Goal: Communication & Community: Answer question/provide support

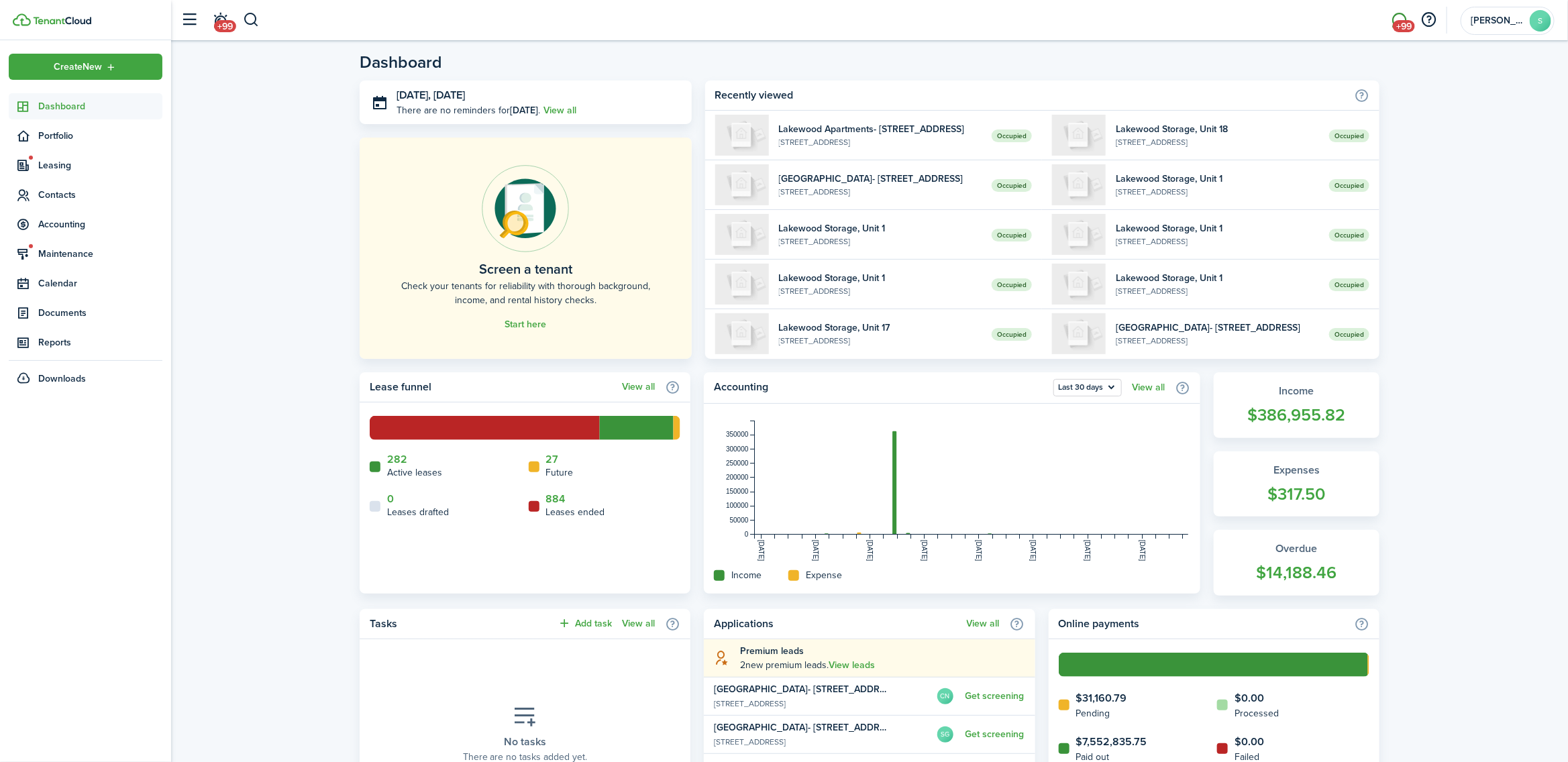
click at [1403, 24] on span "+99" at bounding box center [1403, 26] width 22 height 12
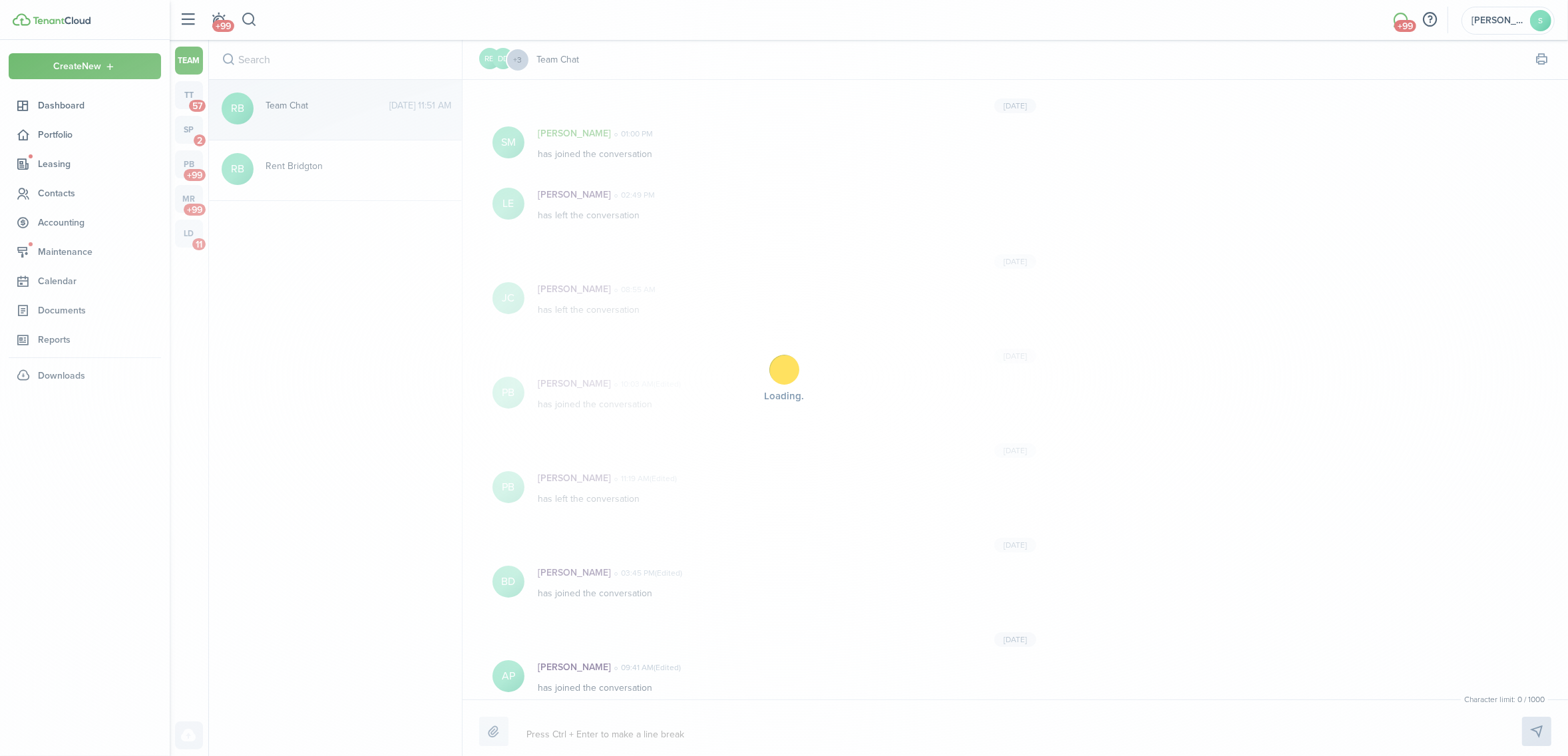
scroll to position [554, 0]
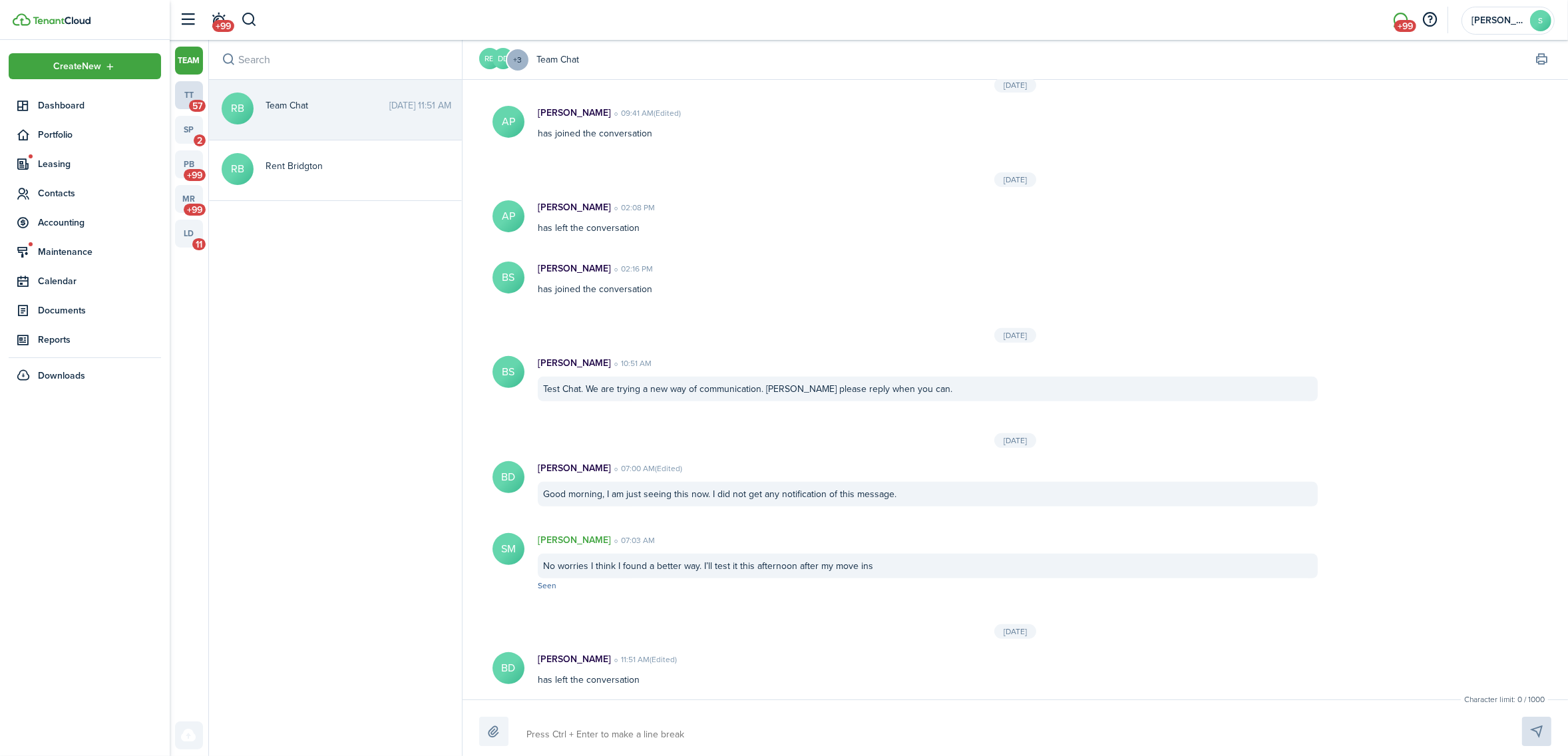
click at [195, 95] on link "tt 57" at bounding box center [189, 94] width 28 height 28
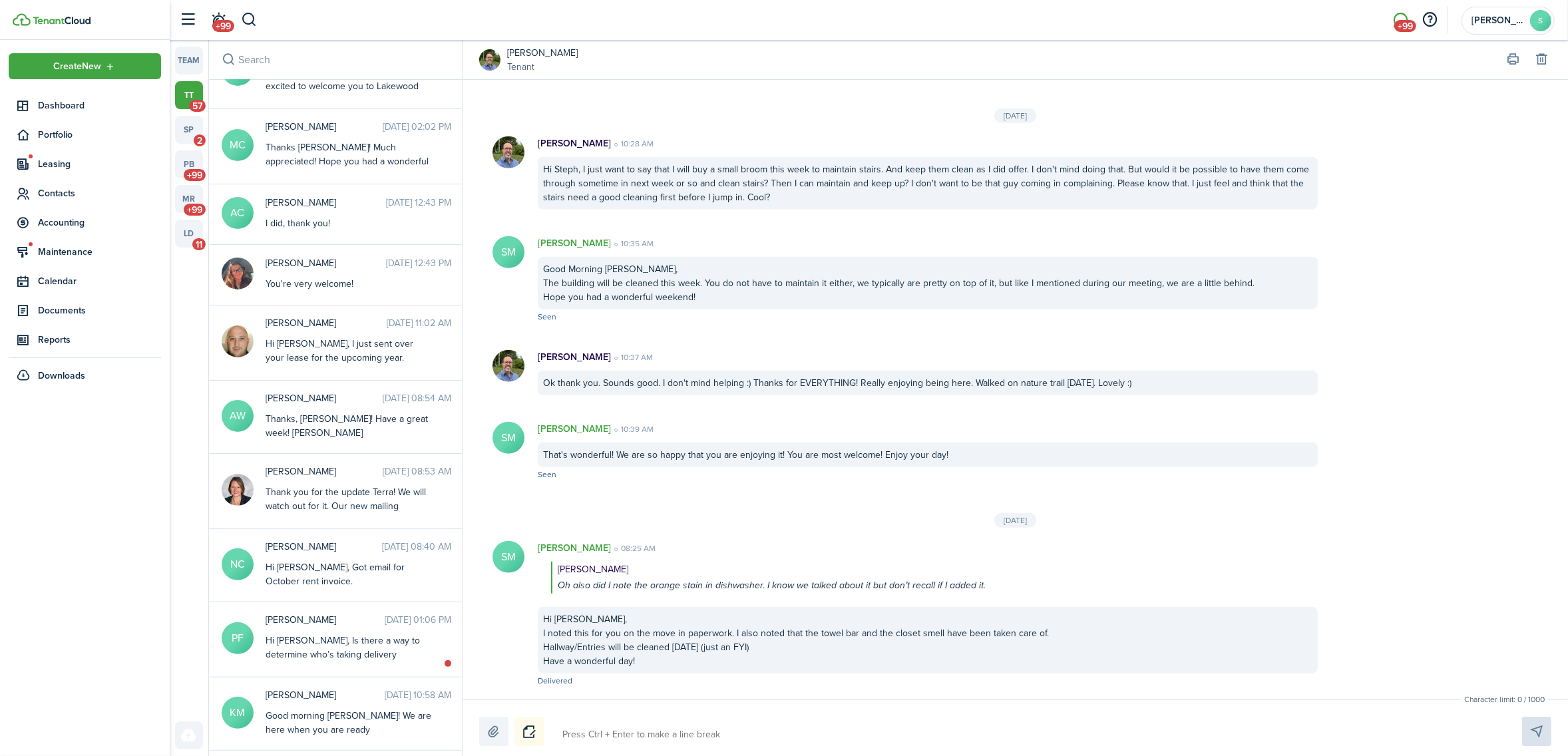
scroll to position [499, 0]
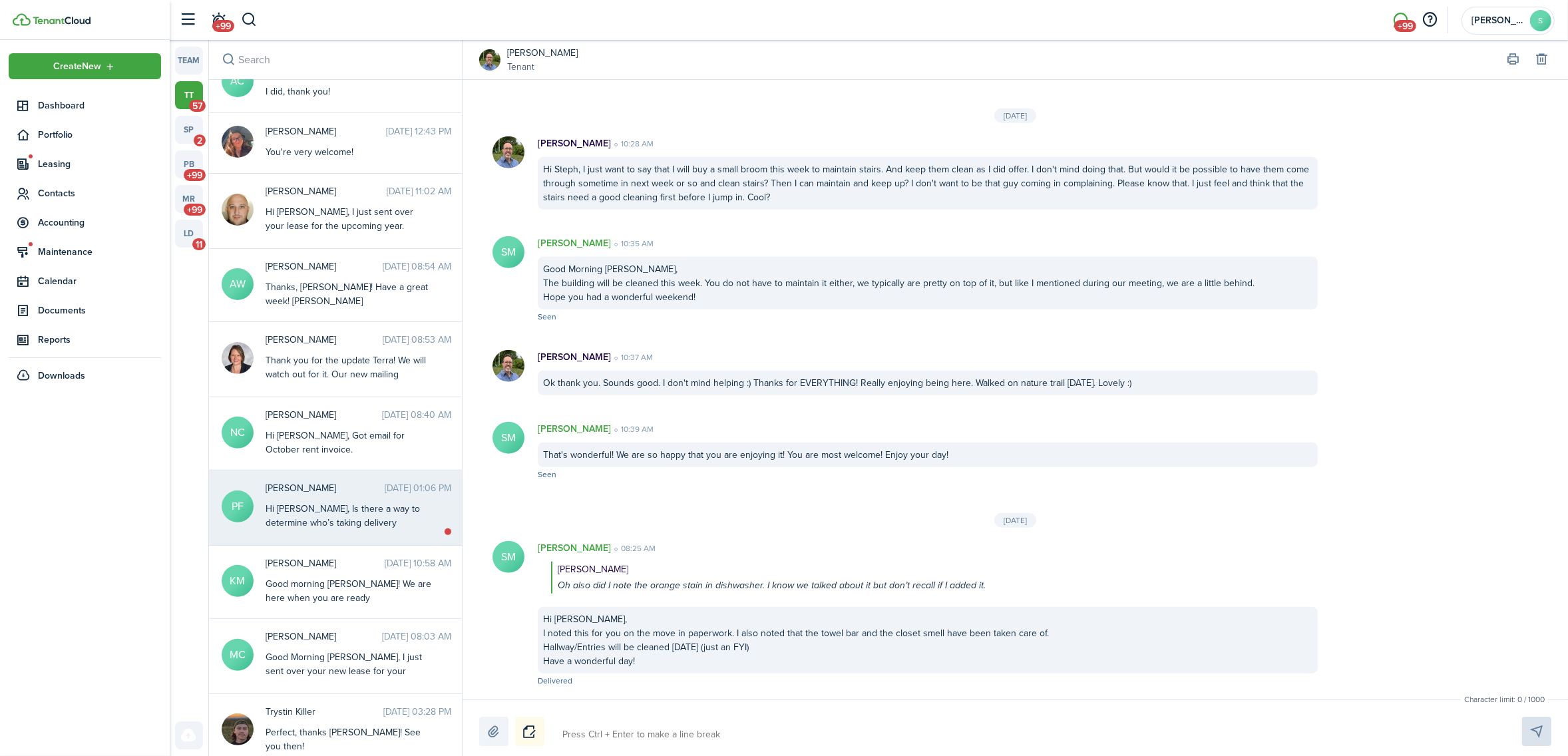
click at [374, 502] on div "Hi [PERSON_NAME], Is there a way to determine who’s taking delivery packages? T…" at bounding box center [349, 564] width 166 height 126
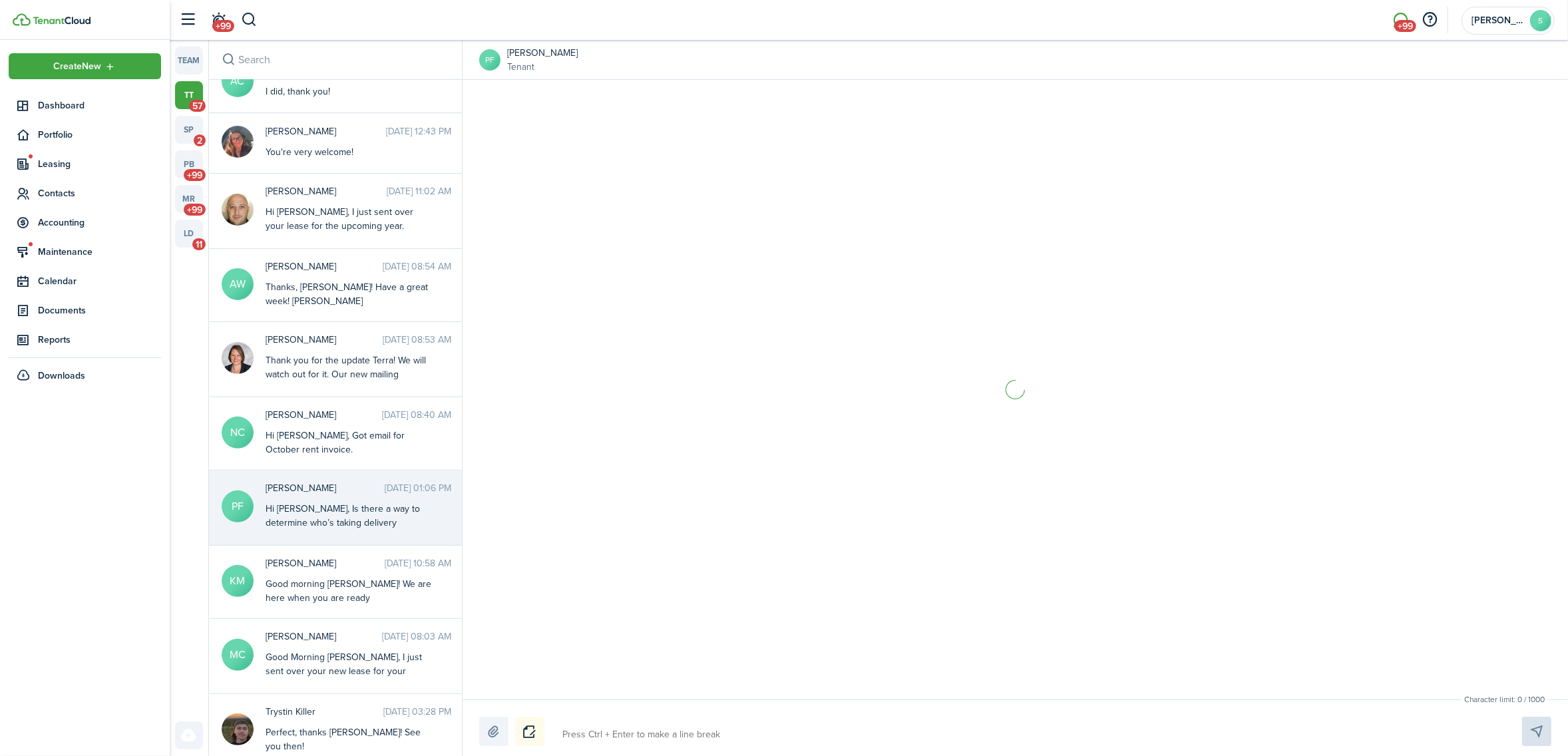
scroll to position [1772, 0]
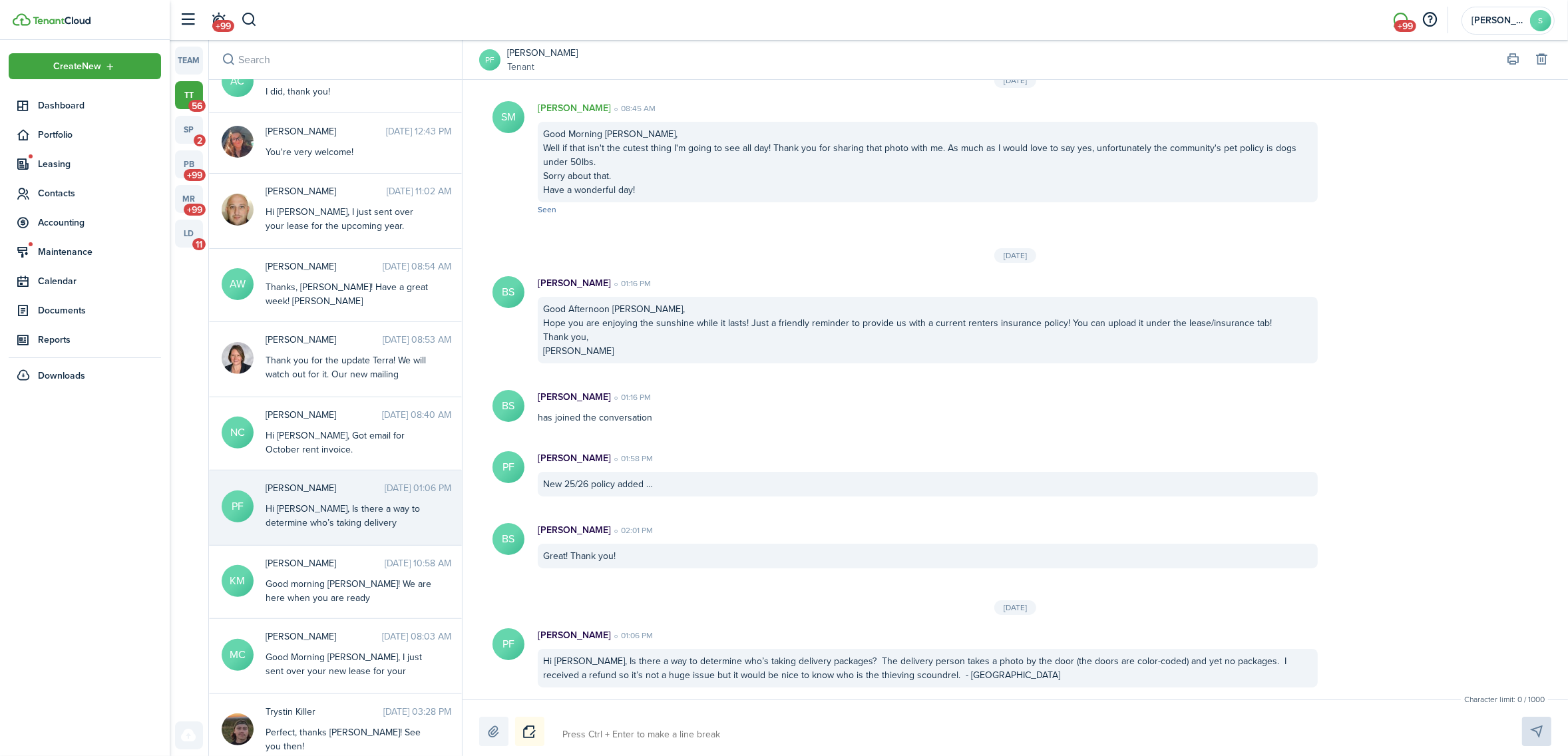
click at [564, 733] on textarea at bounding box center [1027, 734] width 938 height 22
type textarea "H"
type textarea "Hi"
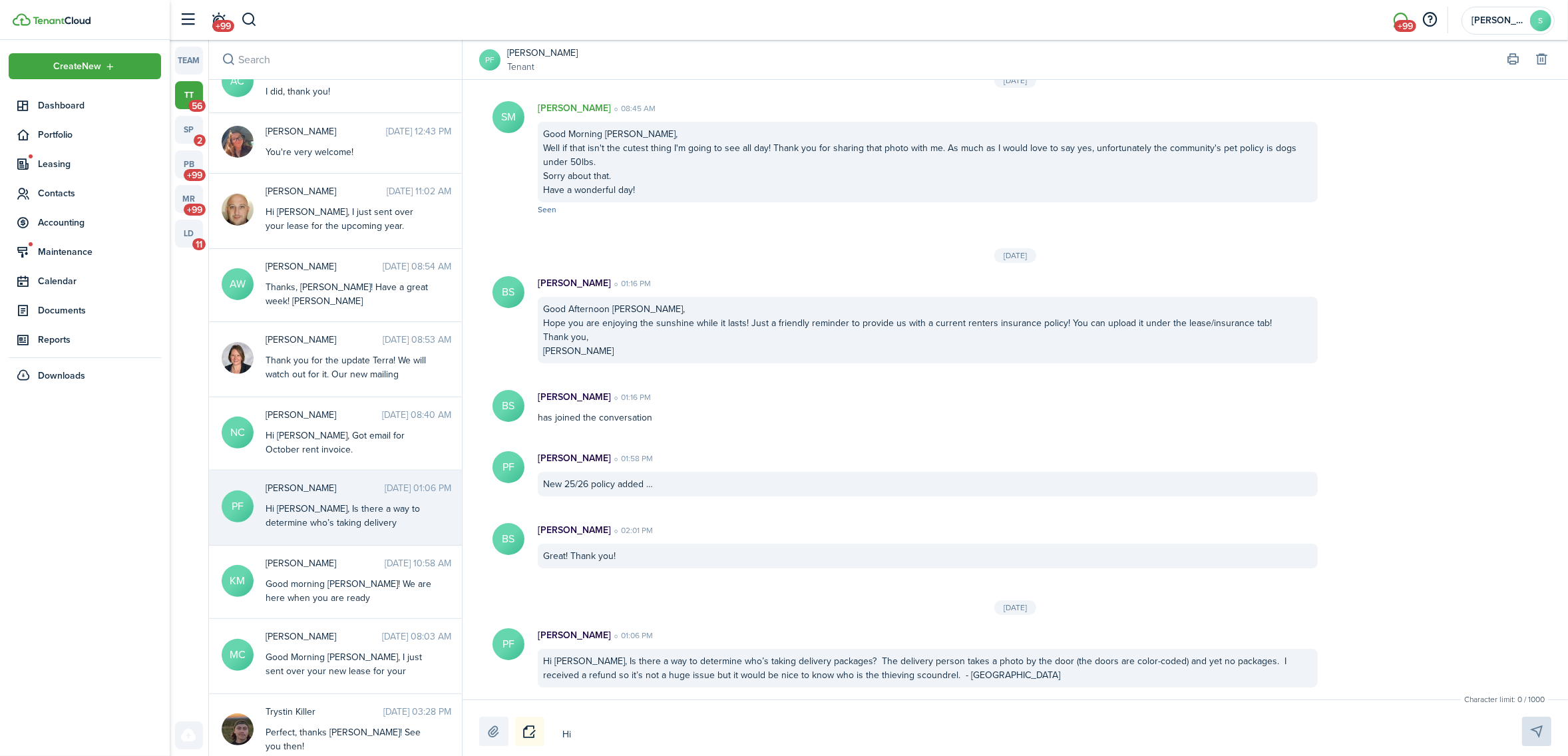
type textarea "Hi"
type textarea "Hi P"
type textarea "Hi Pa"
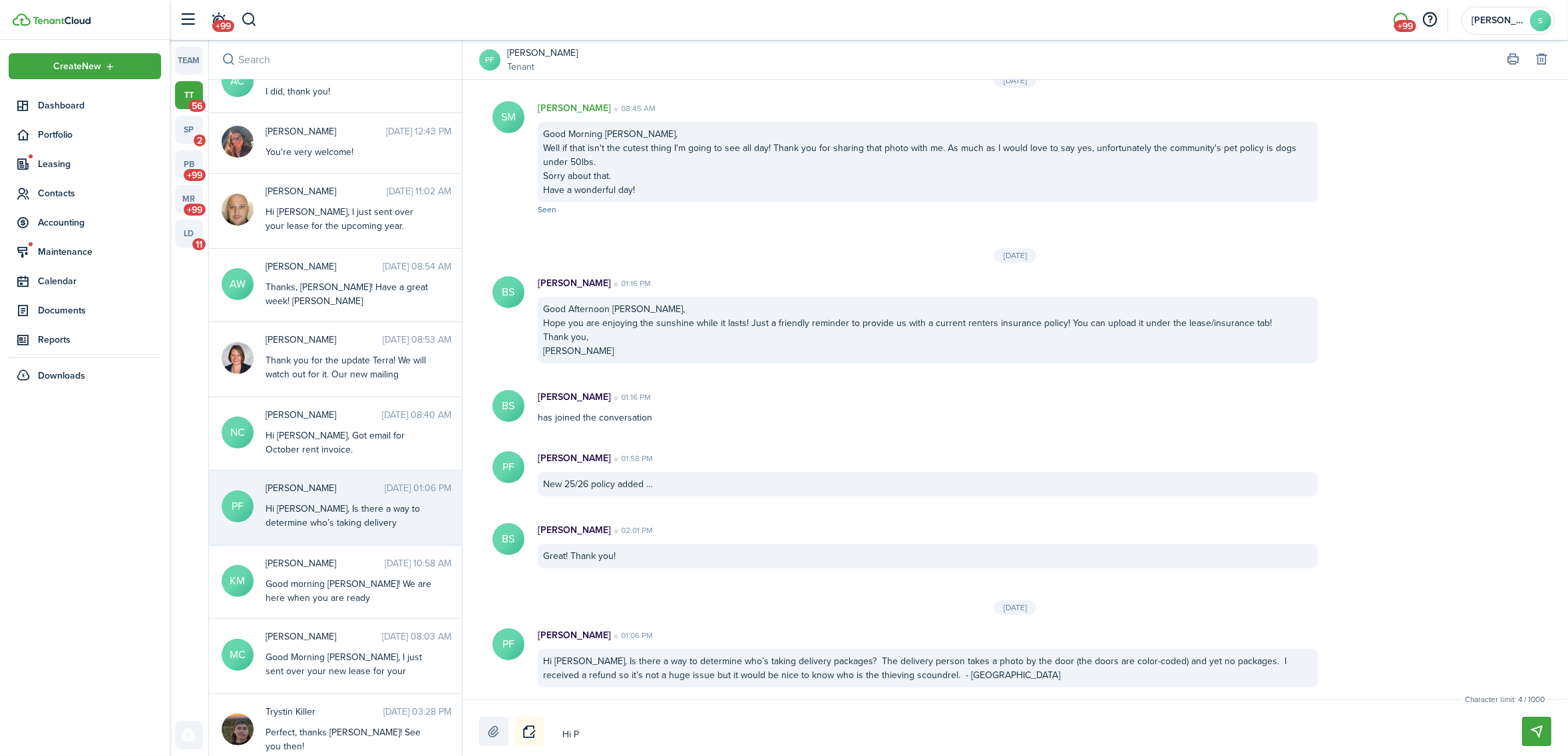
type textarea "Hi Pa"
type textarea "Hi [PERSON_NAME]"
type textarea "Hi Patr"
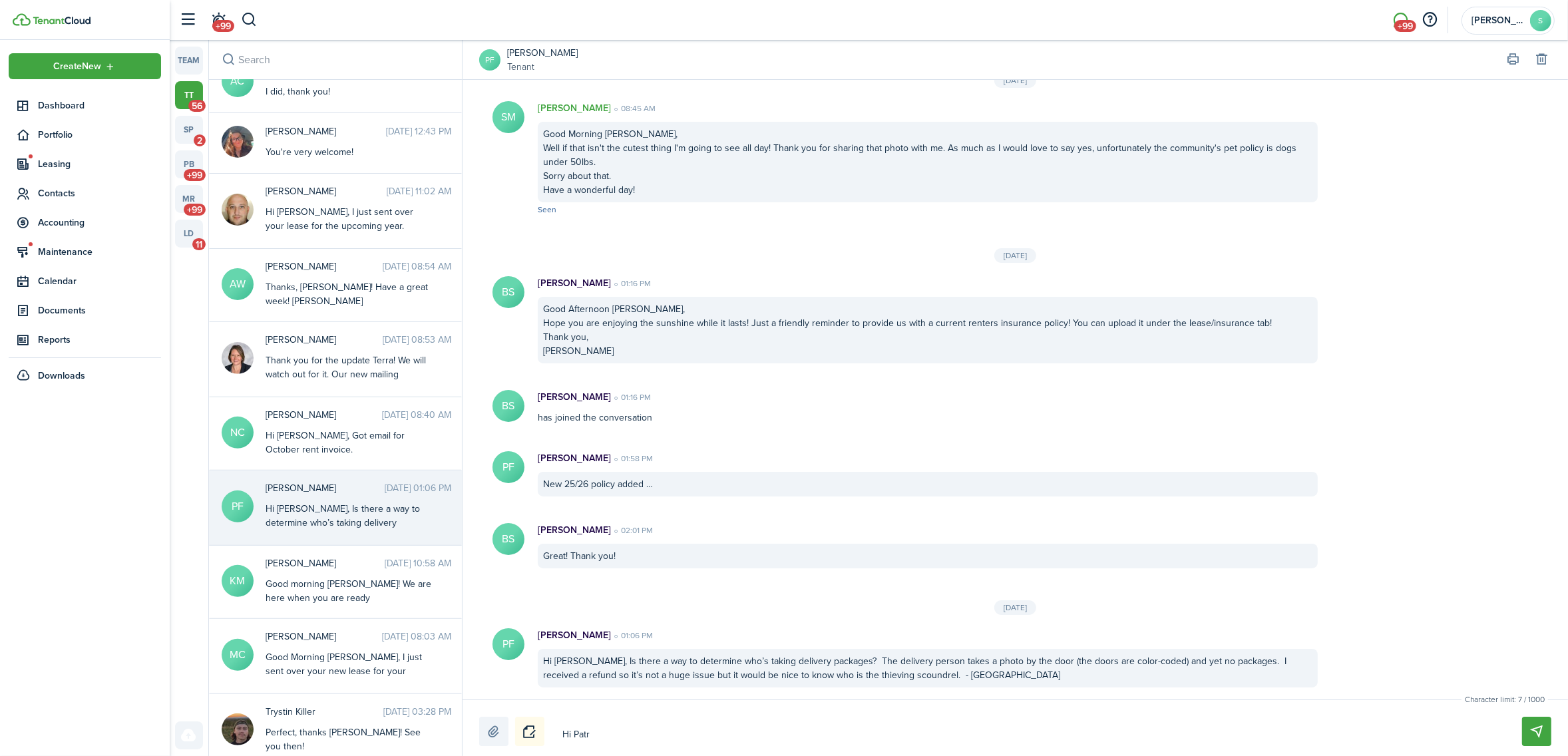
type textarea "Hi [PERSON_NAME]"
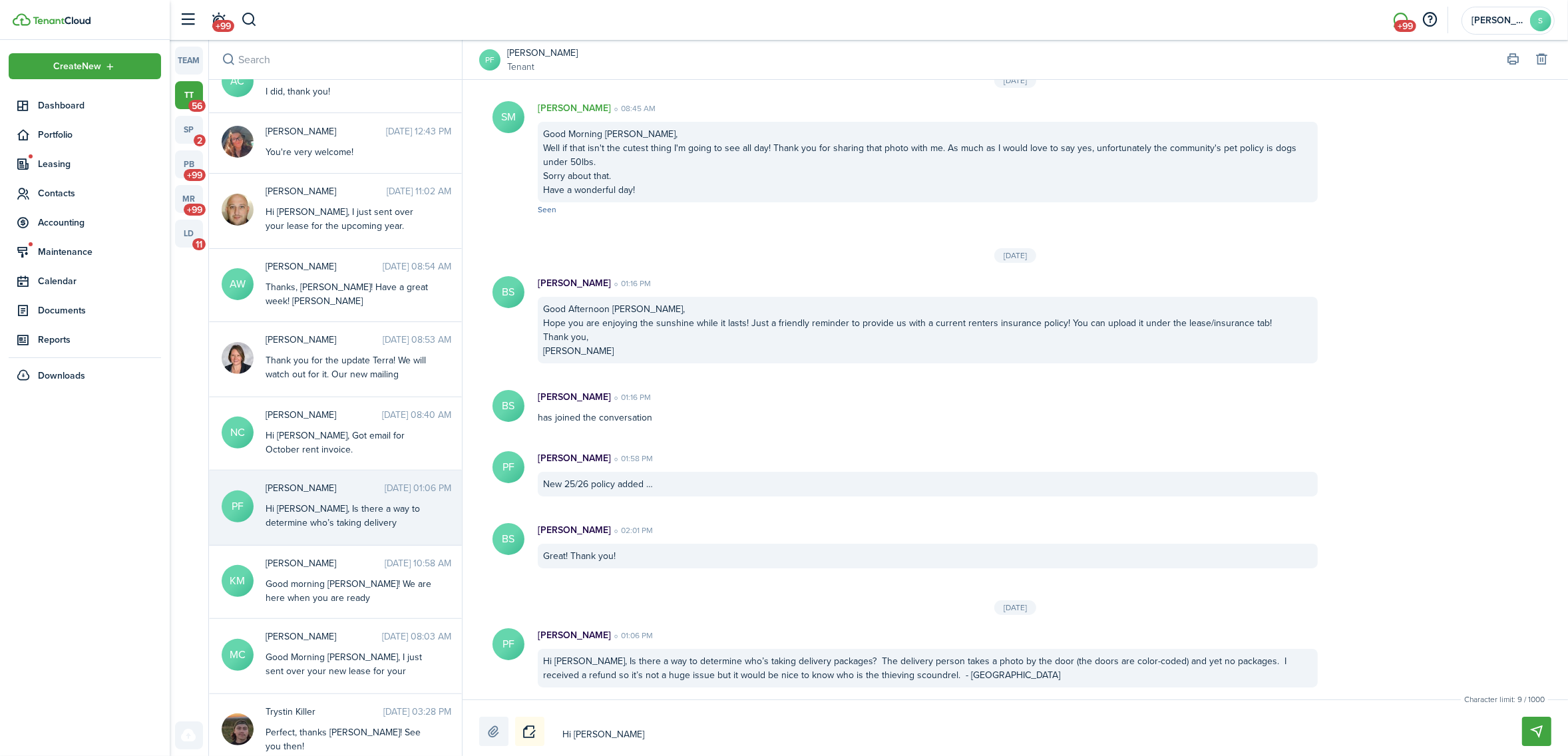
type textarea "Hi [PERSON_NAME]"
type textarea "Hi [PERSON_NAME],"
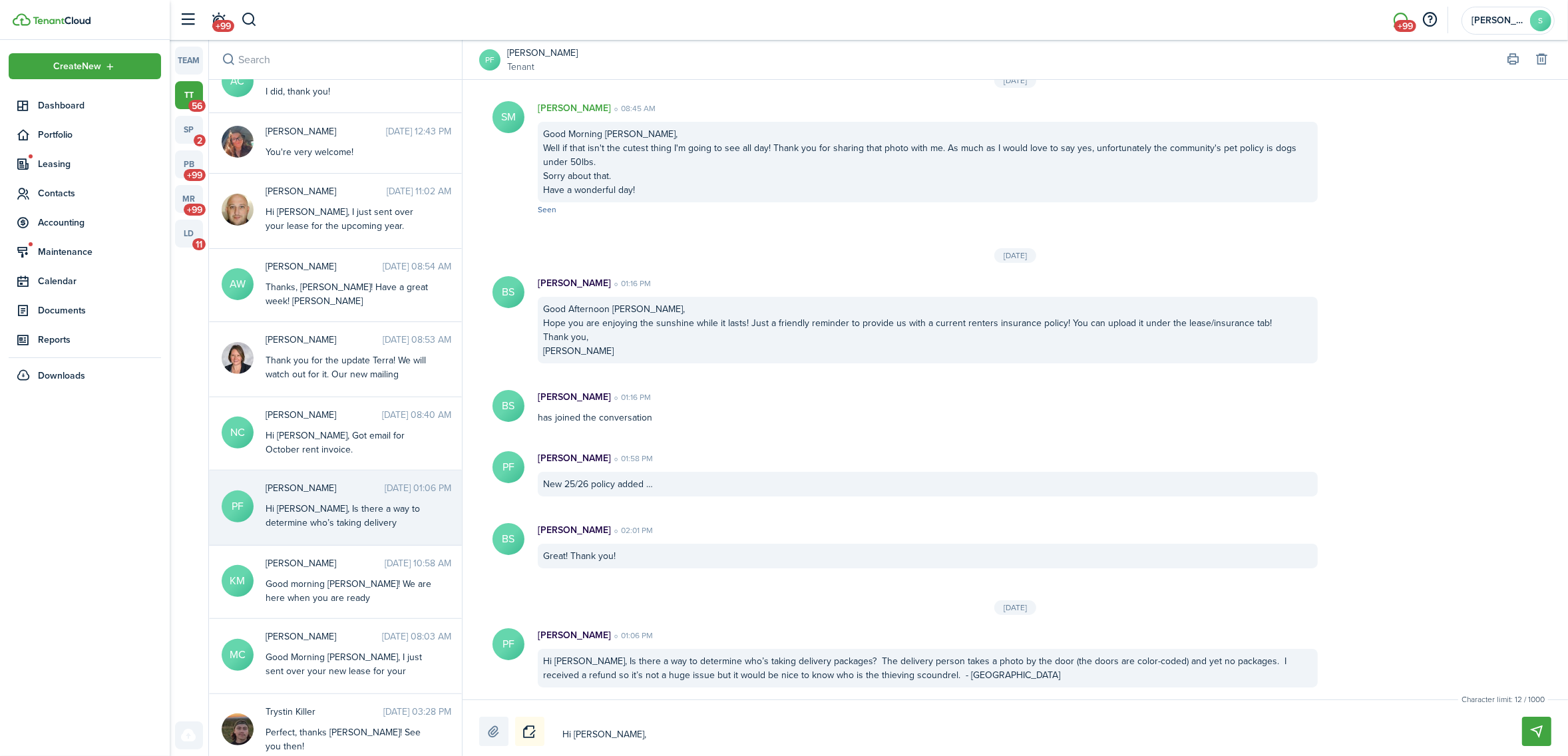
type textarea "Hi [PERSON_NAME],"
type textarea "Hi [PERSON_NAME]"
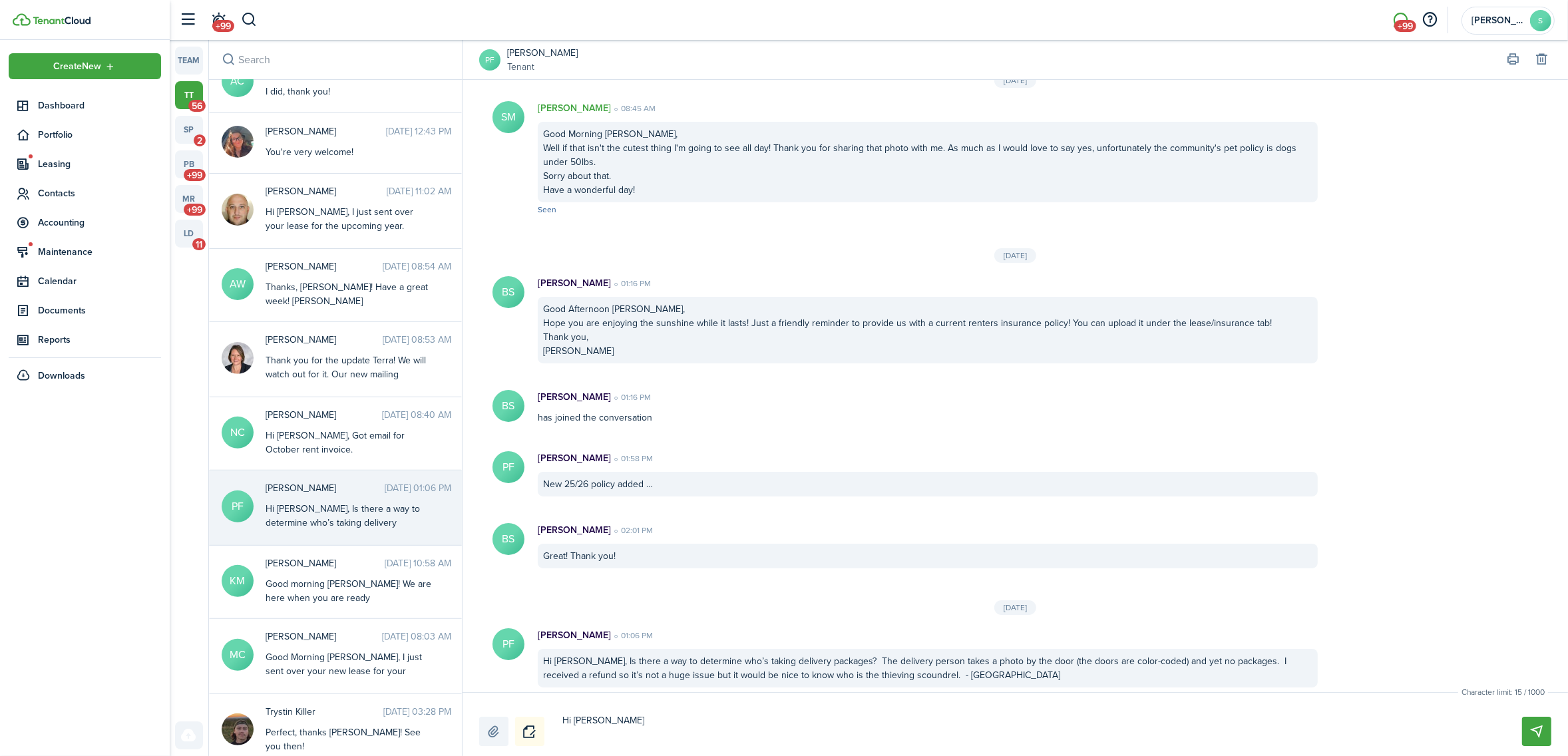
type textarea "Hi [PERSON_NAME]"
type textarea "Hi [PERSON_NAME], I'"
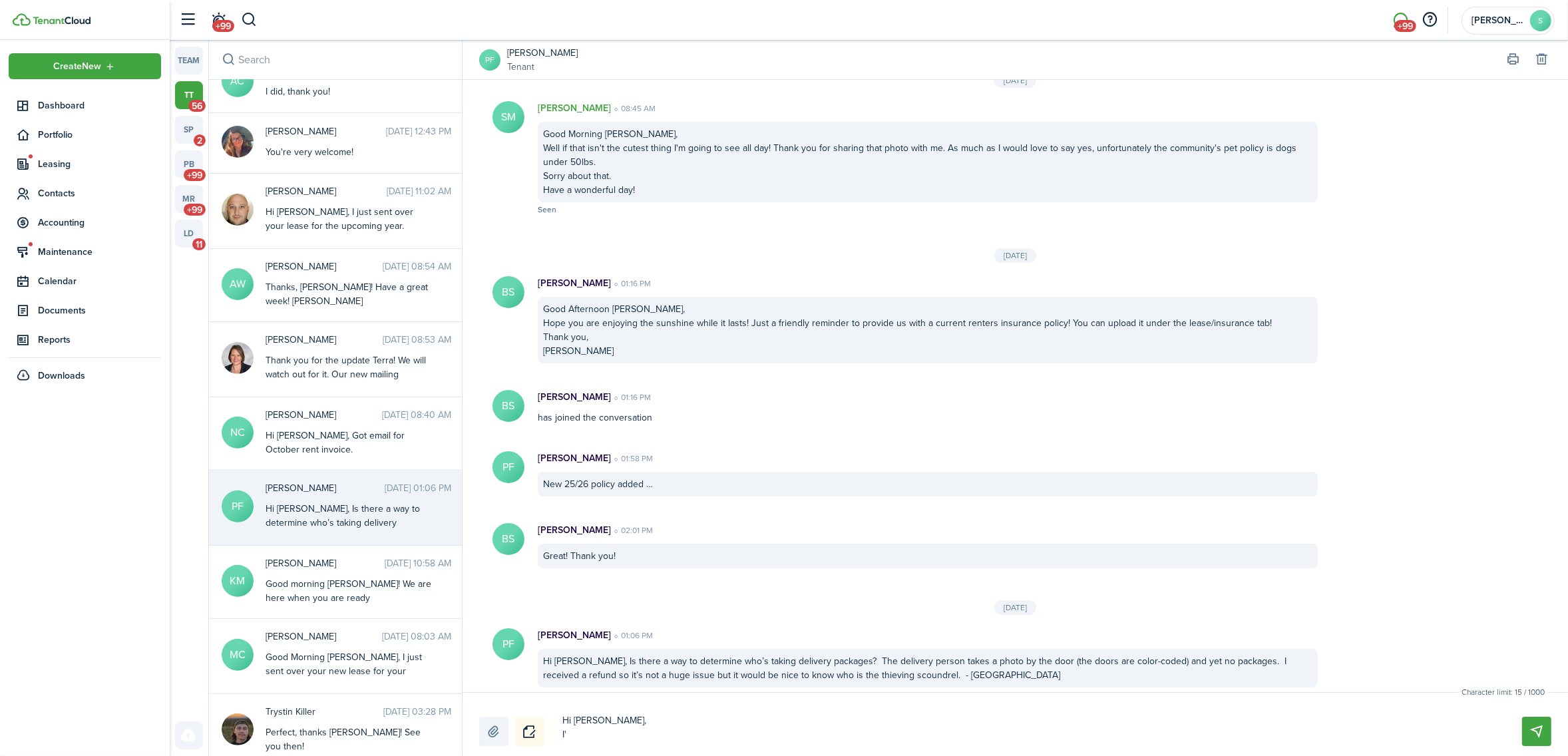
type textarea "Hi [PERSON_NAME], I'm"
type textarea "Hi [PERSON_NAME], I'm s"
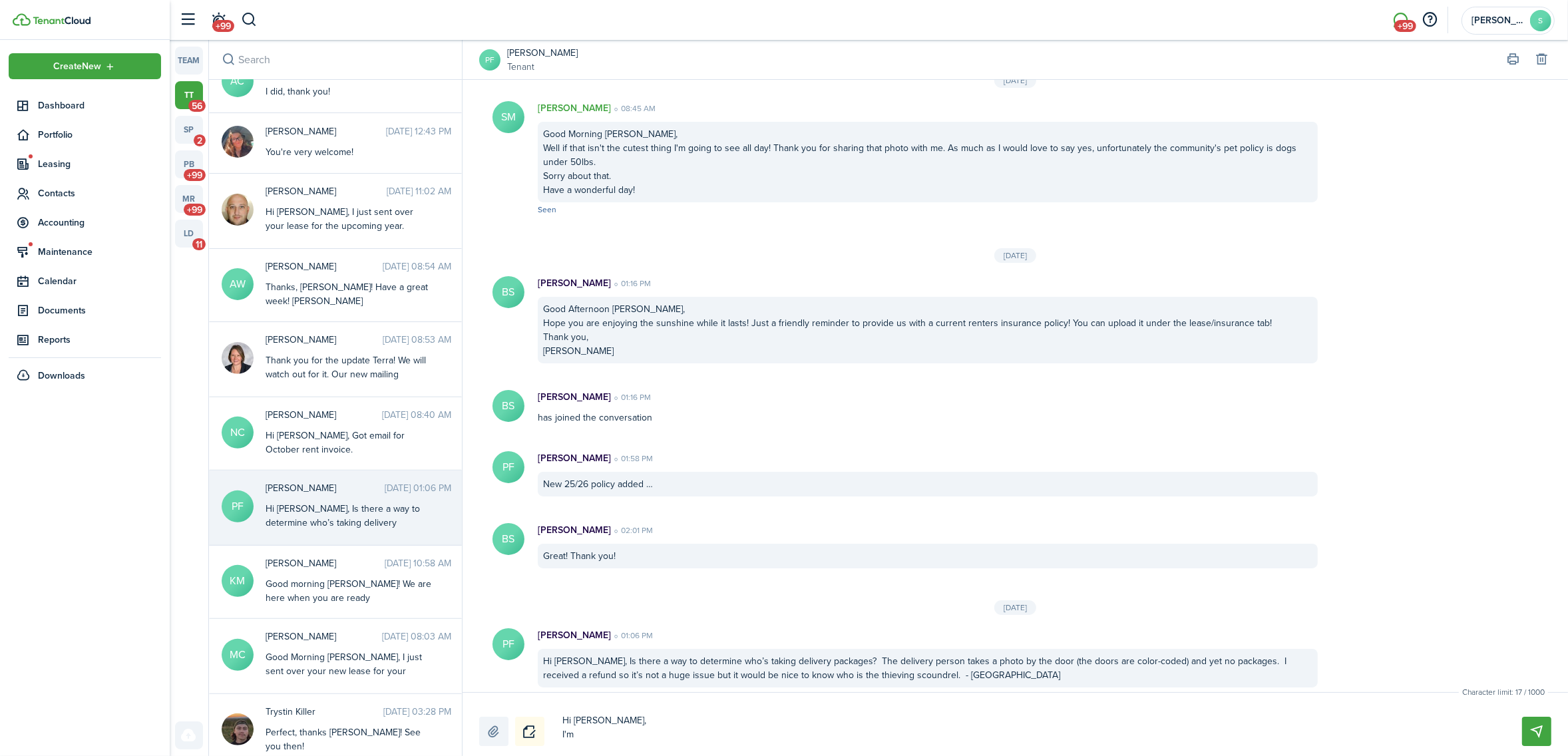
type textarea "Hi [PERSON_NAME], I'm s"
type textarea "Hi [PERSON_NAME], I'm so"
type textarea "Hi [PERSON_NAME], I'm sor"
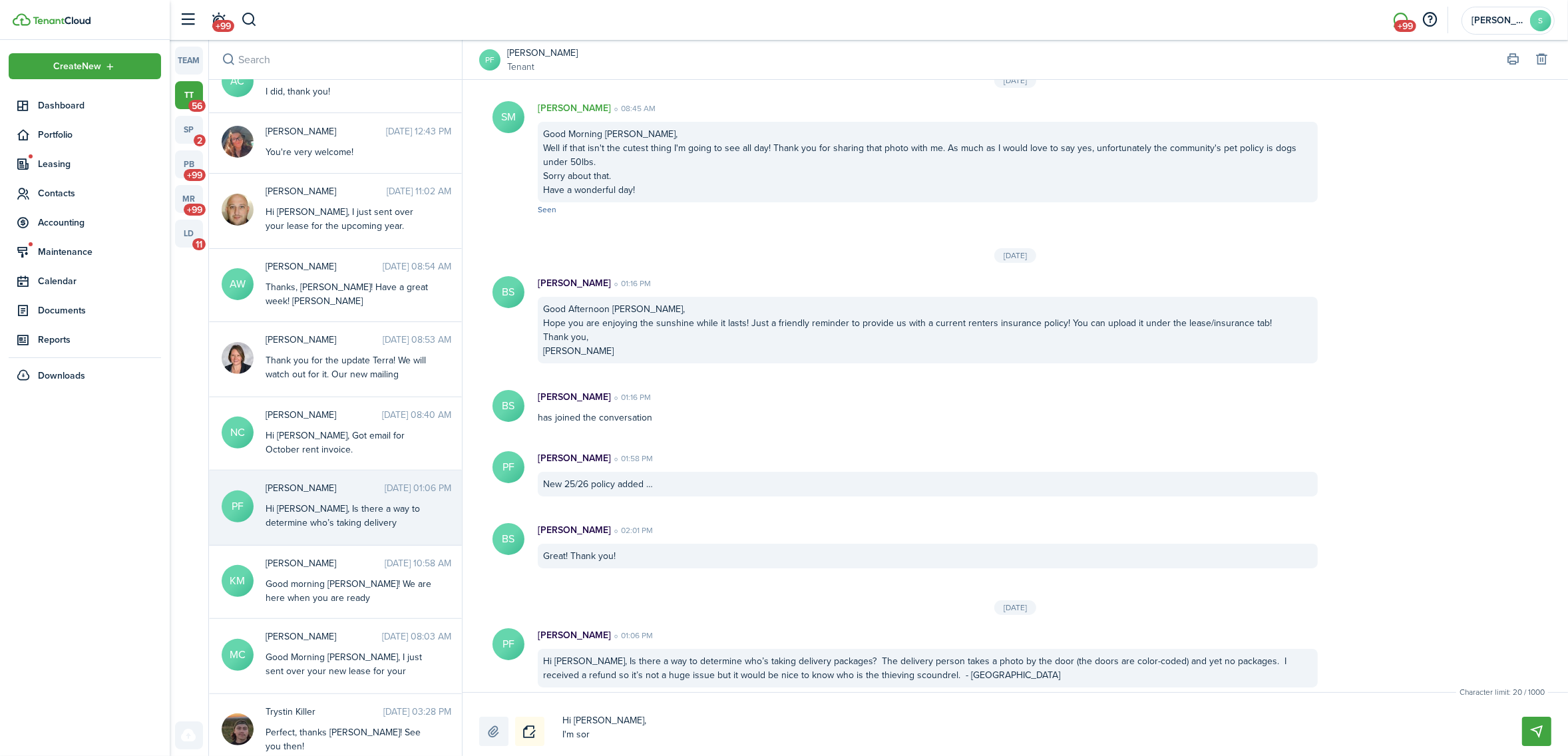
type textarea "Hi [PERSON_NAME], I'm sorr"
type textarea "Hi [PERSON_NAME], I'm sorry"
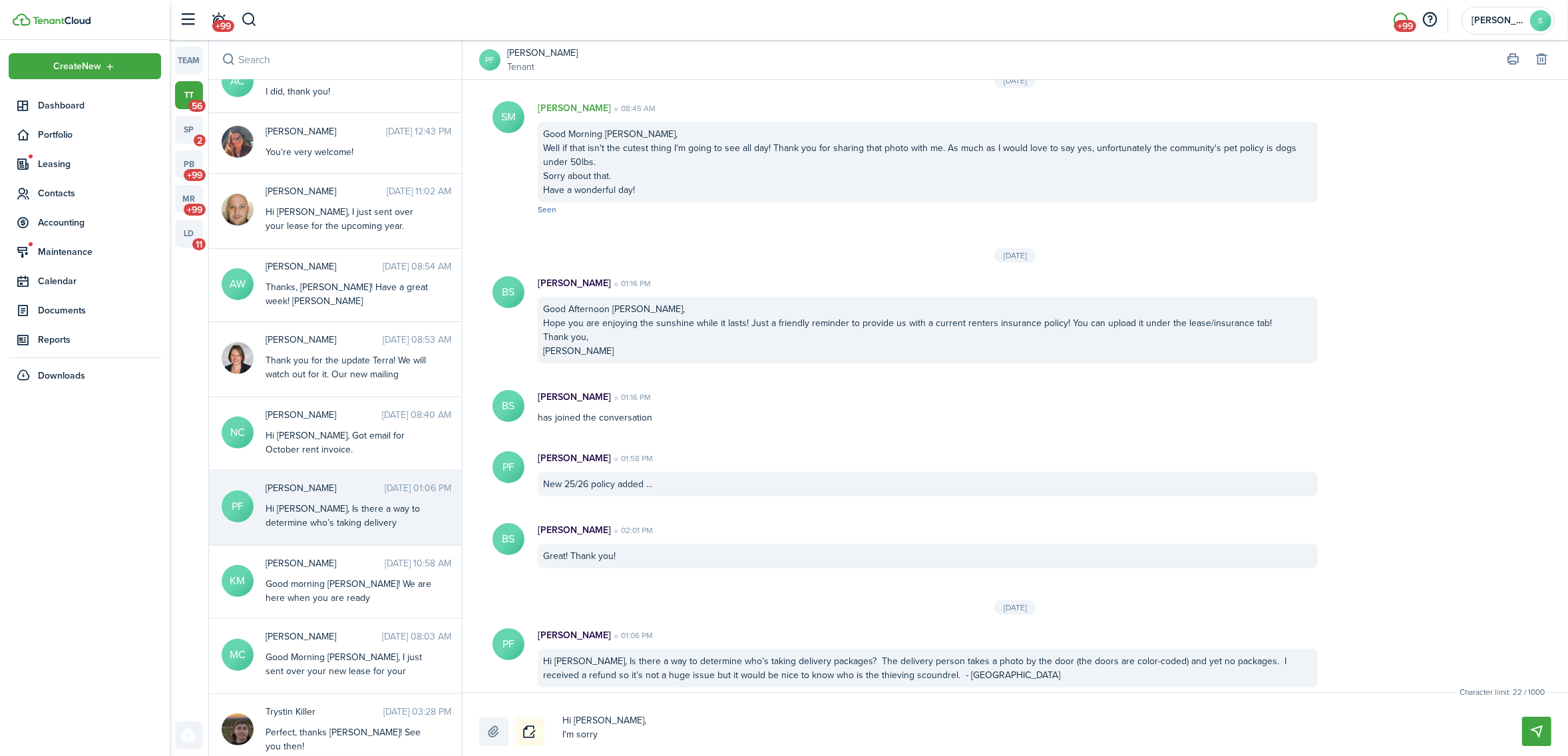
type textarea "Hi [PERSON_NAME], I'm sorry"
type textarea "Hi [PERSON_NAME], I'm sorry f"
type textarea "Hi [PERSON_NAME], I'm sorry fo"
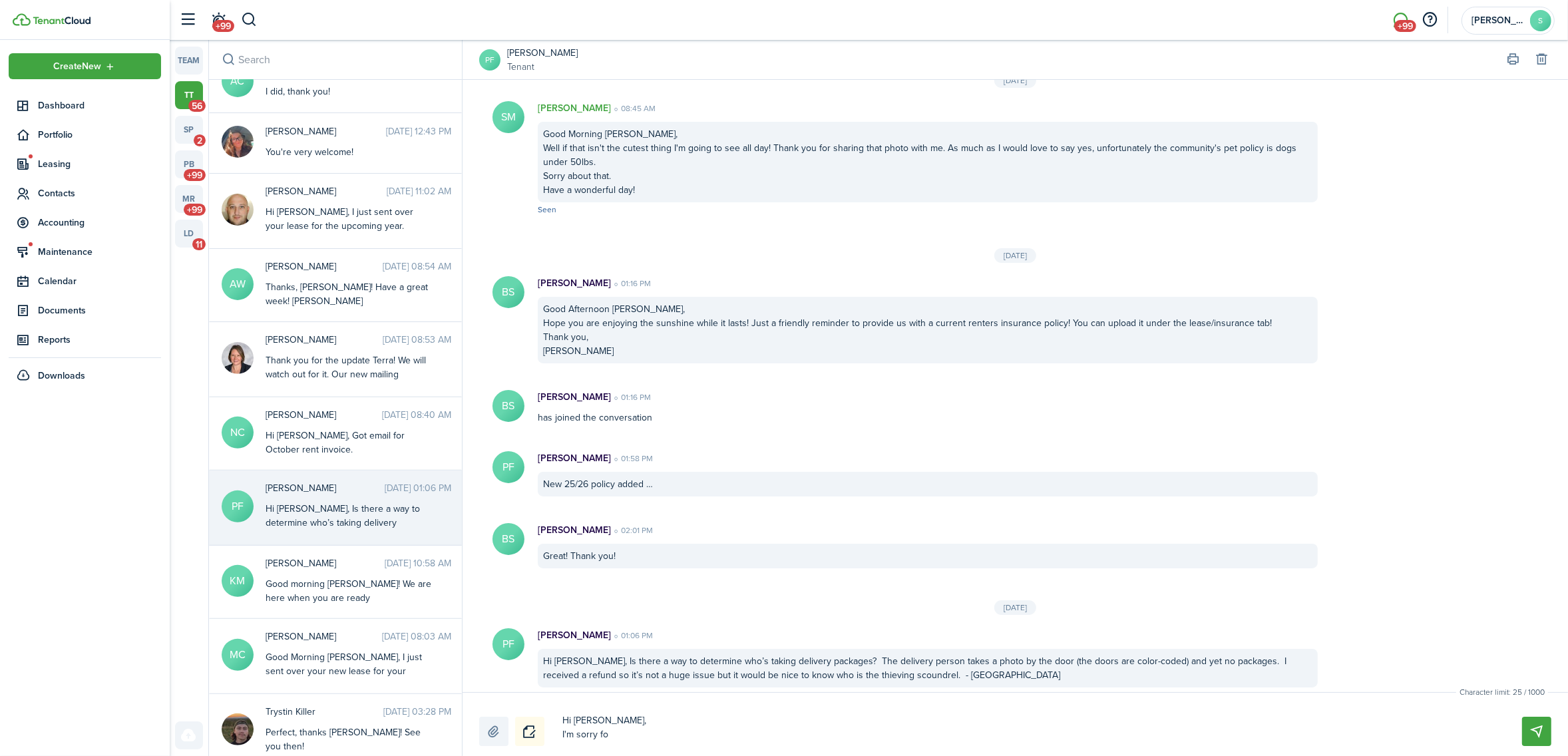
type textarea "Hi [PERSON_NAME], I'm sorry for"
type textarea "Hi [PERSON_NAME], I'm sorry for t"
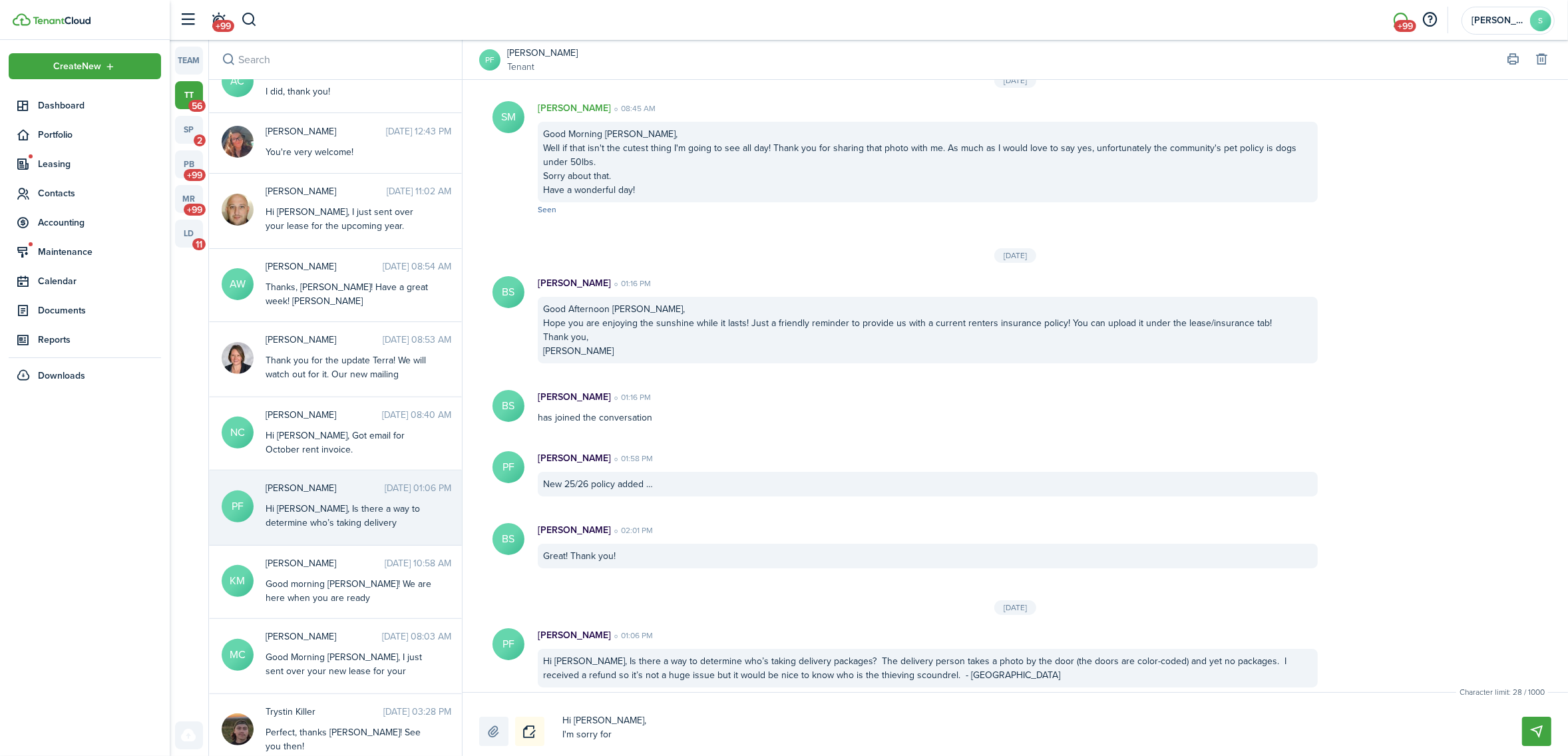
type textarea "Hi [PERSON_NAME], I'm sorry for t"
type textarea "Hi [PERSON_NAME], I'm sorry for th"
type textarea "Hi [PERSON_NAME], I'm sorry for the"
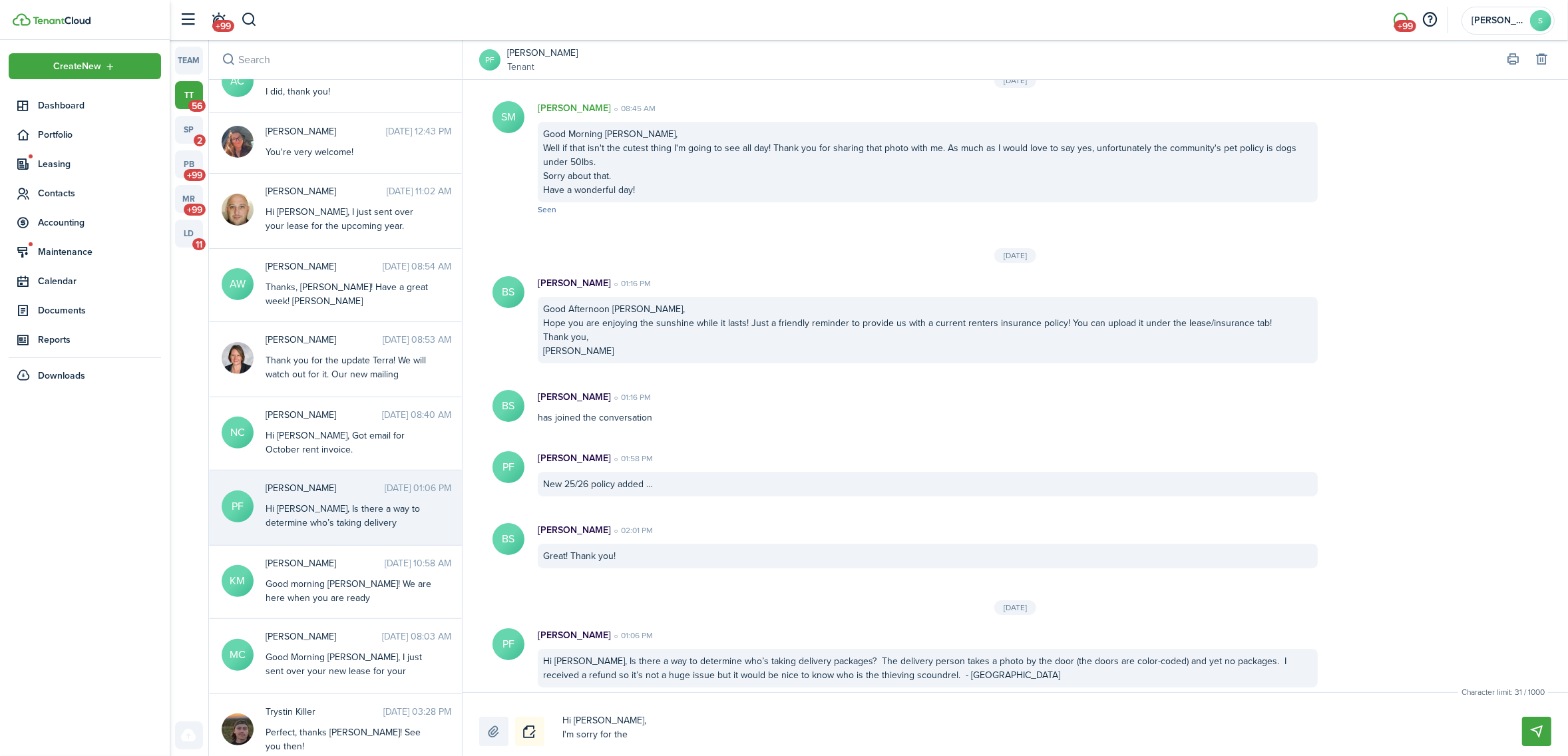
type textarea "Hi [PERSON_NAME], I'm sorry for the d"
type textarea "Hi [PERSON_NAME], I'm sorry for the de"
type textarea "Hi [PERSON_NAME], I'm sorry for the del"
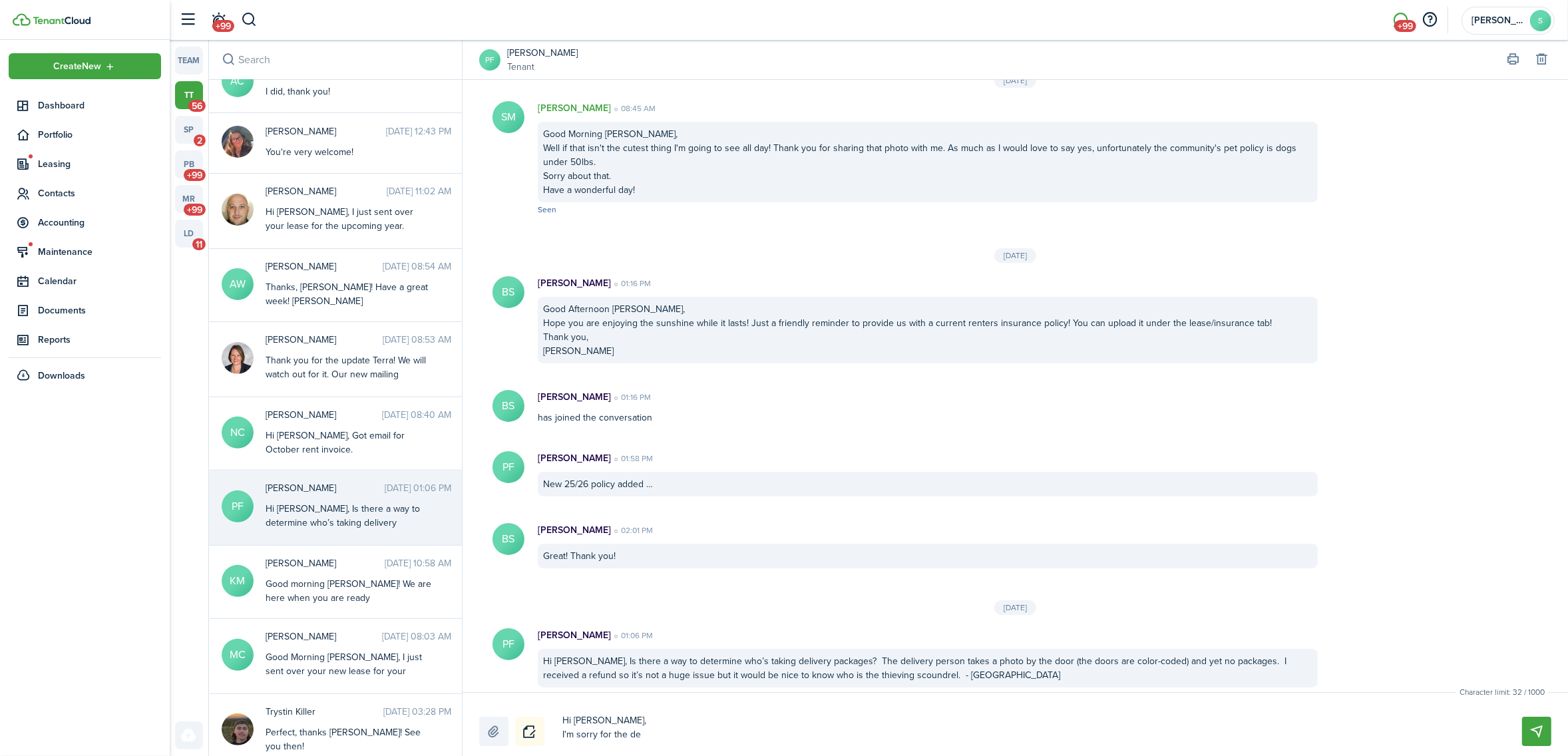
type textarea "Hi [PERSON_NAME], I'm sorry for the del"
type textarea "Hi [PERSON_NAME], I'm sorry for the dela"
type textarea "Hi [PERSON_NAME], I'm sorry for the delay"
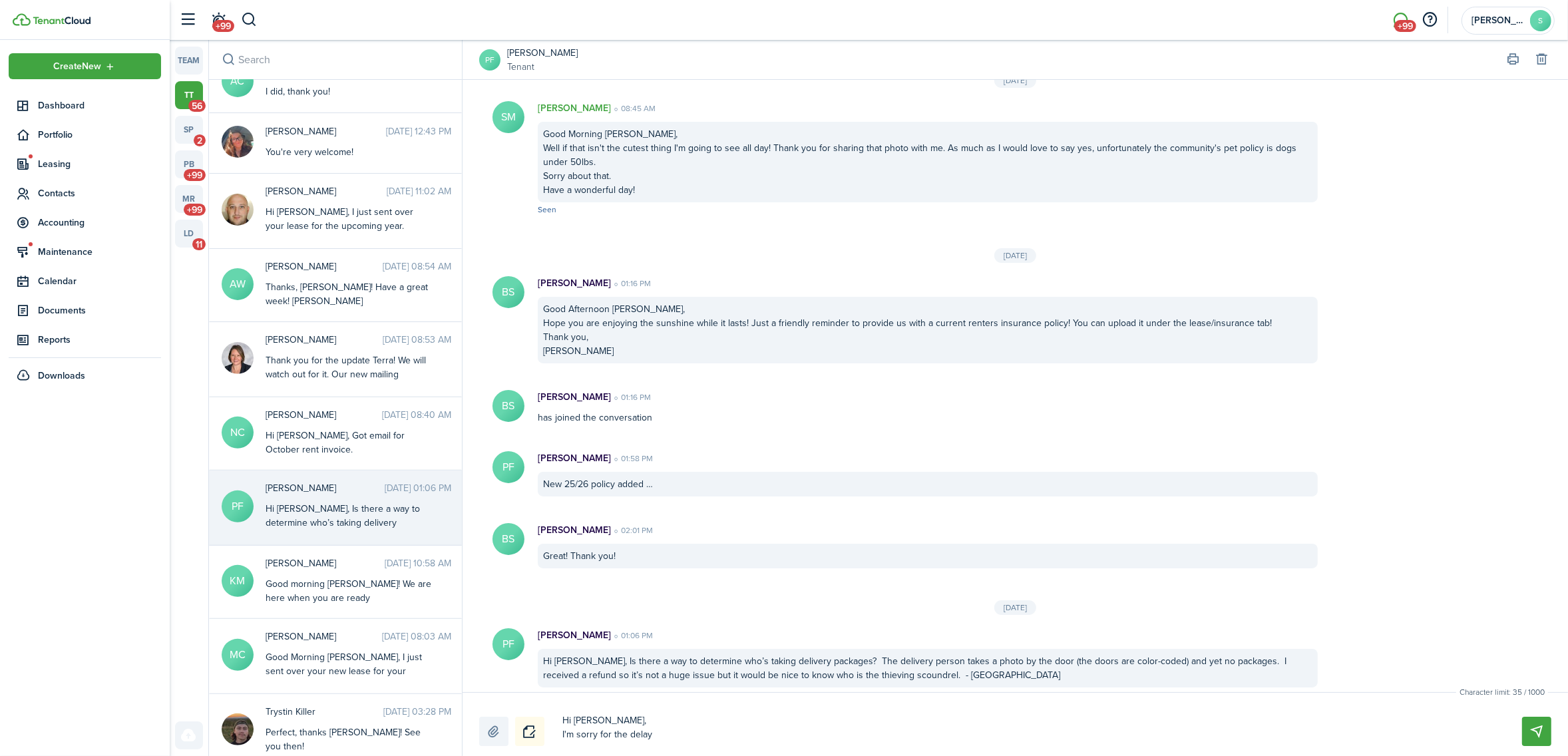
type textarea "Hi [PERSON_NAME], I'm sorry for the delay"
type textarea "Hi [PERSON_NAME], I'm sorry for the delay i"
type textarea "Hi [PERSON_NAME], I'm sorry for the delay in"
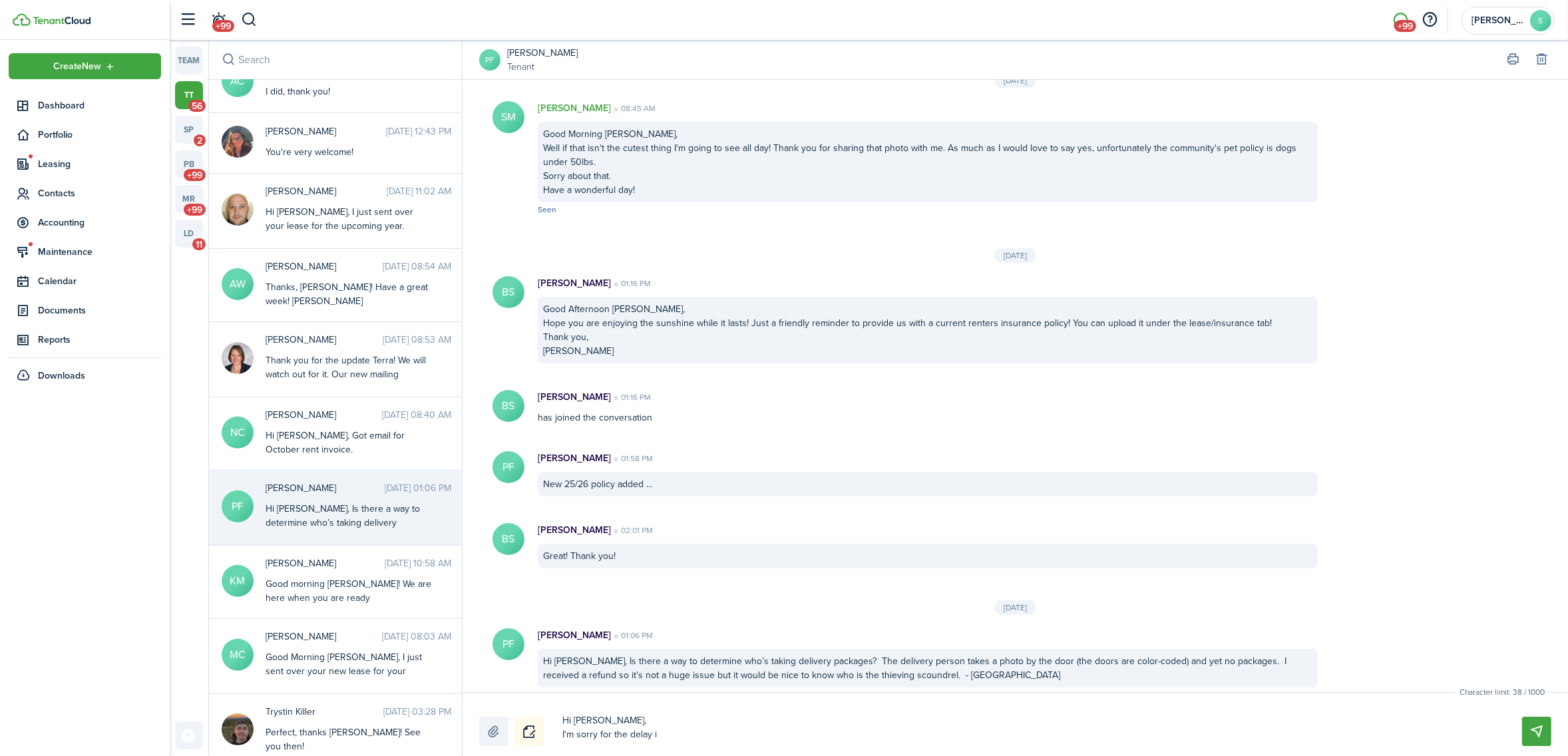
type textarea "Hi [PERSON_NAME], I'm sorry for the delay in"
type textarea "Hi [PERSON_NAME], I'm sorry for the delay in r"
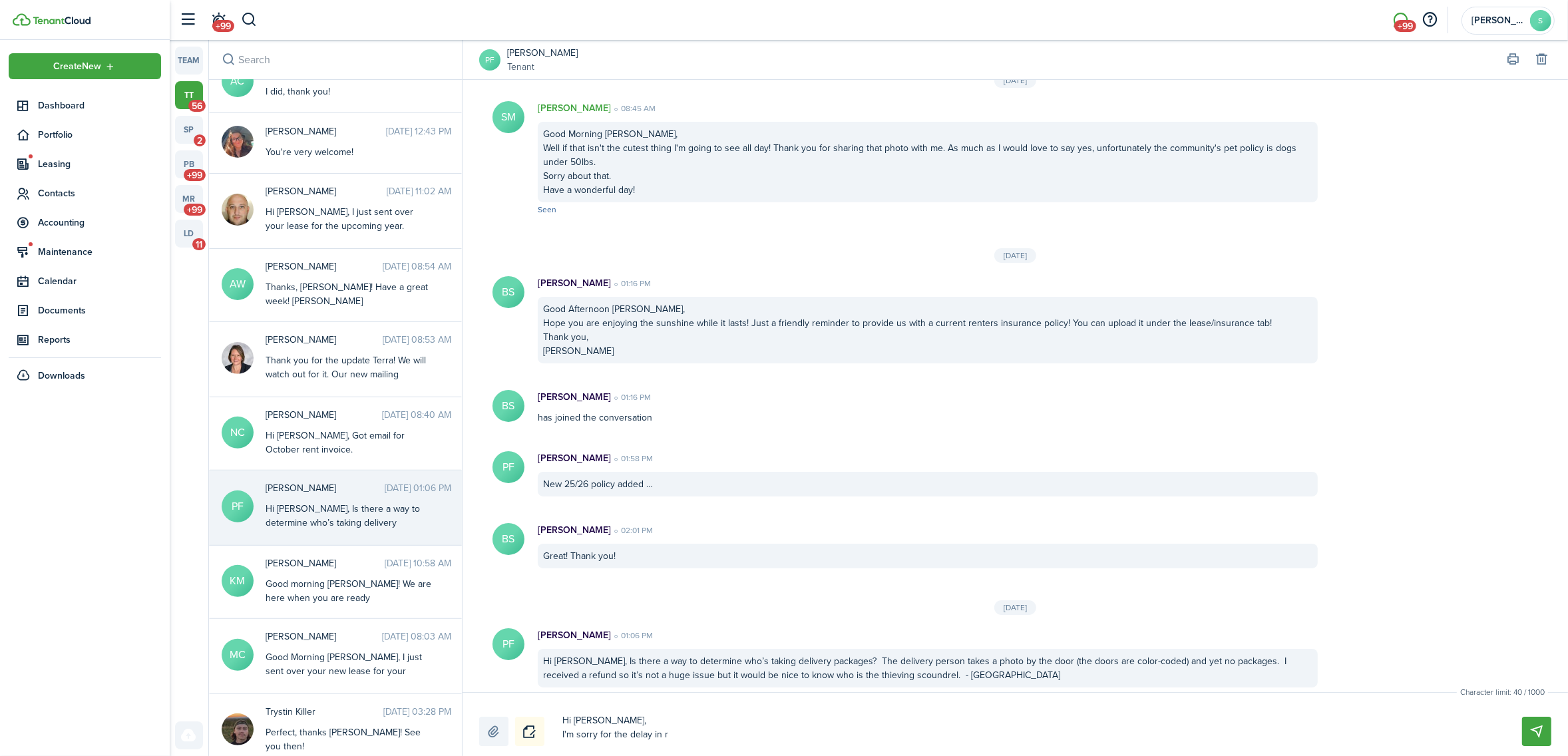
type textarea "Hi [PERSON_NAME], I'm sorry for the delay in re"
type textarea "Hi [PERSON_NAME], I'm sorry for the delay in res"
type textarea "Hi [PERSON_NAME], I'm sorry for the delay in resp"
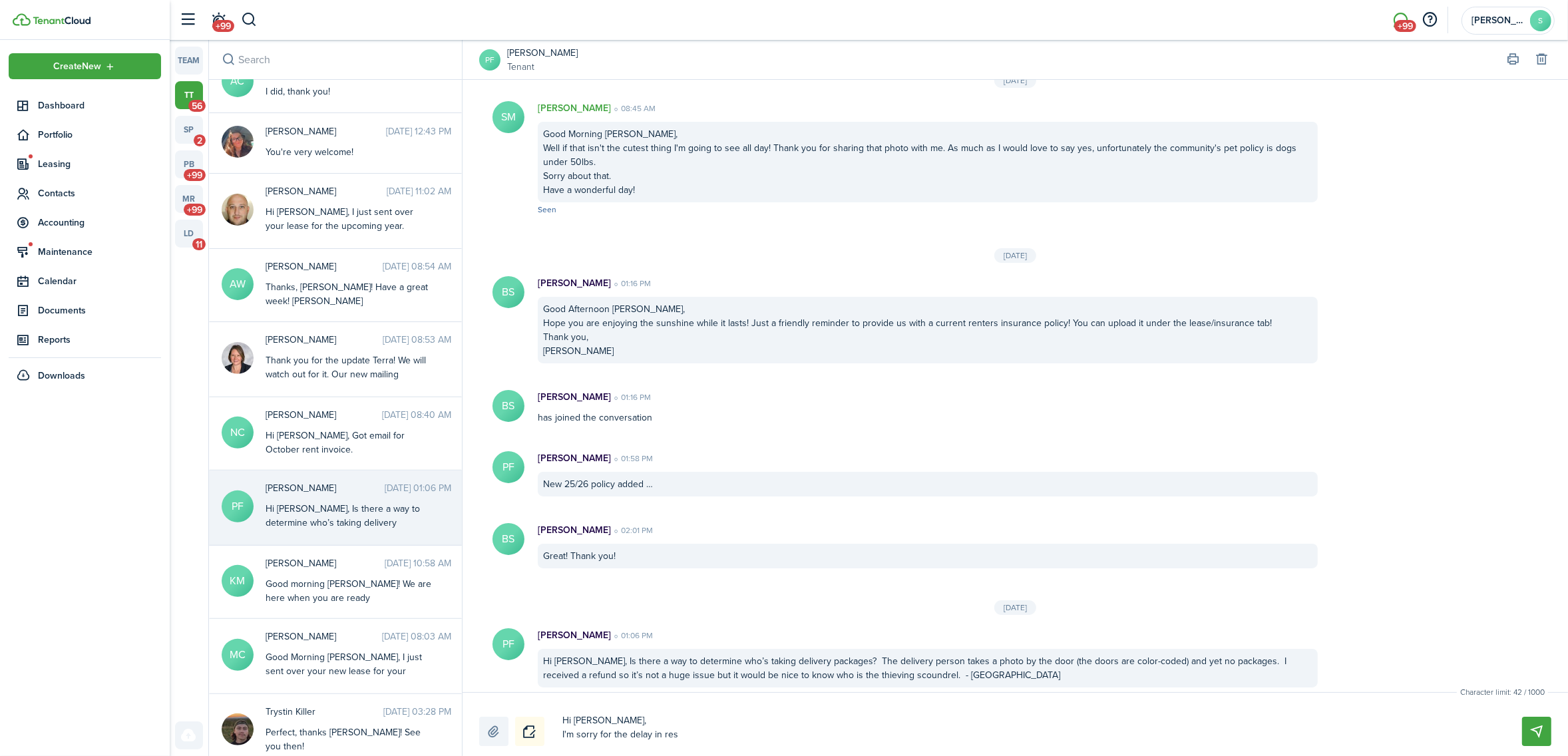
type textarea "Hi [PERSON_NAME], I'm sorry for the delay in resp"
type textarea "Hi [PERSON_NAME], I'm sorry for the delay in respo"
type textarea "Hi [PERSON_NAME], I'm sorry for the delay in respon"
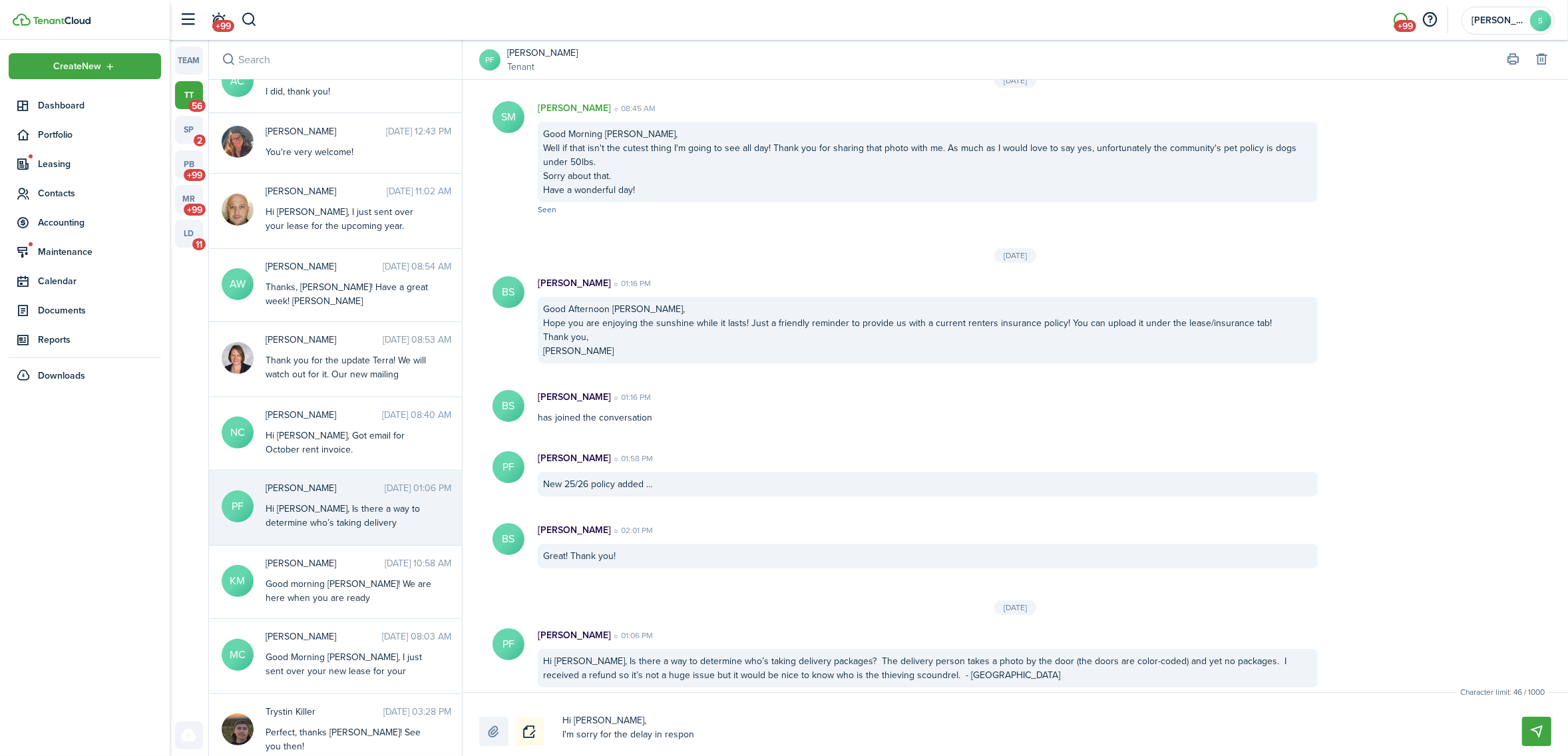
type textarea "Hi [PERSON_NAME], I'm sorry for the delay in respons"
type textarea "Hi [PERSON_NAME], I'm sorry for the delay in response"
type textarea "Hi [PERSON_NAME], I'm sorry for the delay in response."
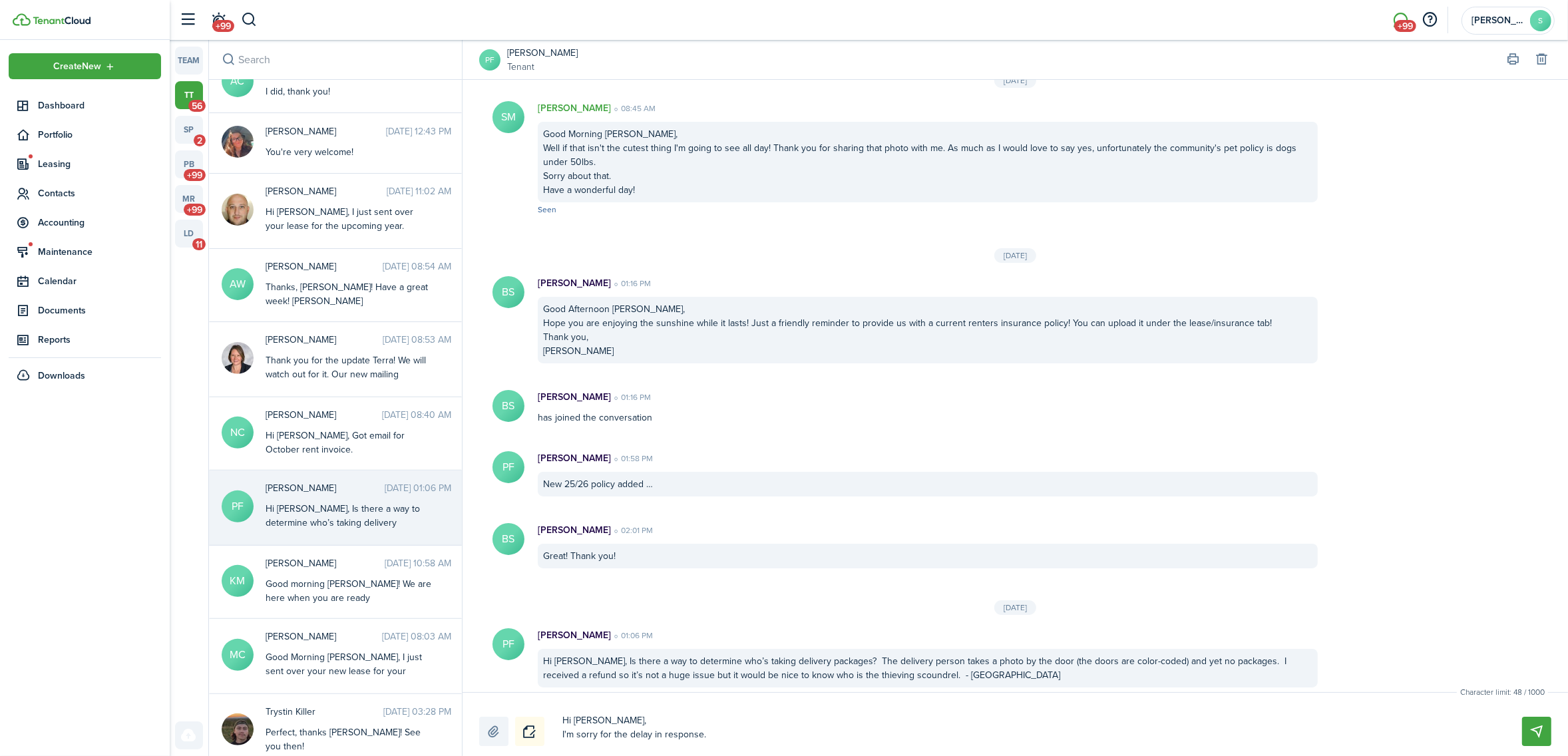
type textarea "Hi [PERSON_NAME], I'm sorry for the delay in response."
type textarea "Hi [PERSON_NAME], I'm sorry for the delay in response. B"
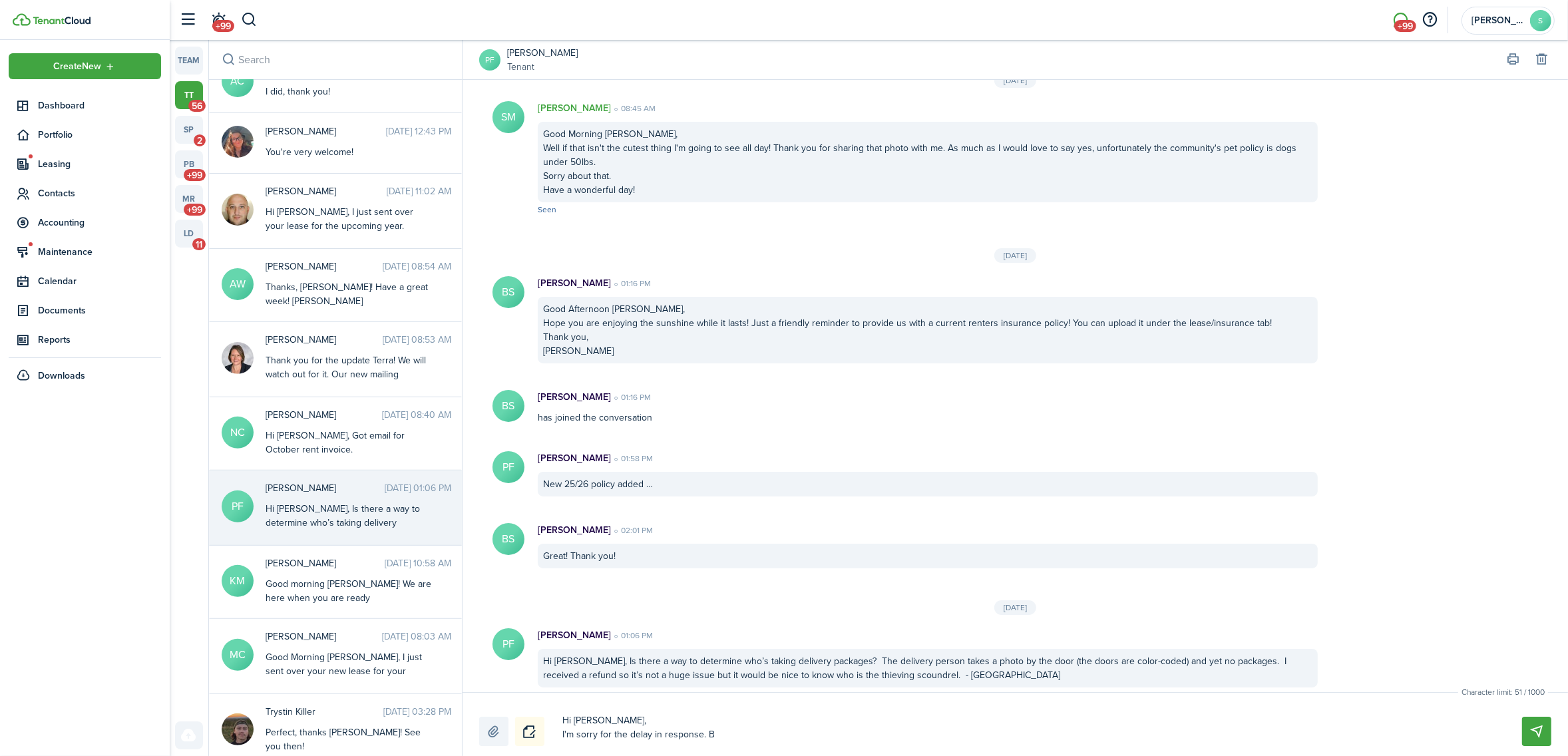
type textarea "Hi [PERSON_NAME], I'm sorry for the delay in response. Br"
type textarea "Hi [PERSON_NAME], I'm sorry for the delay in response. Bri"
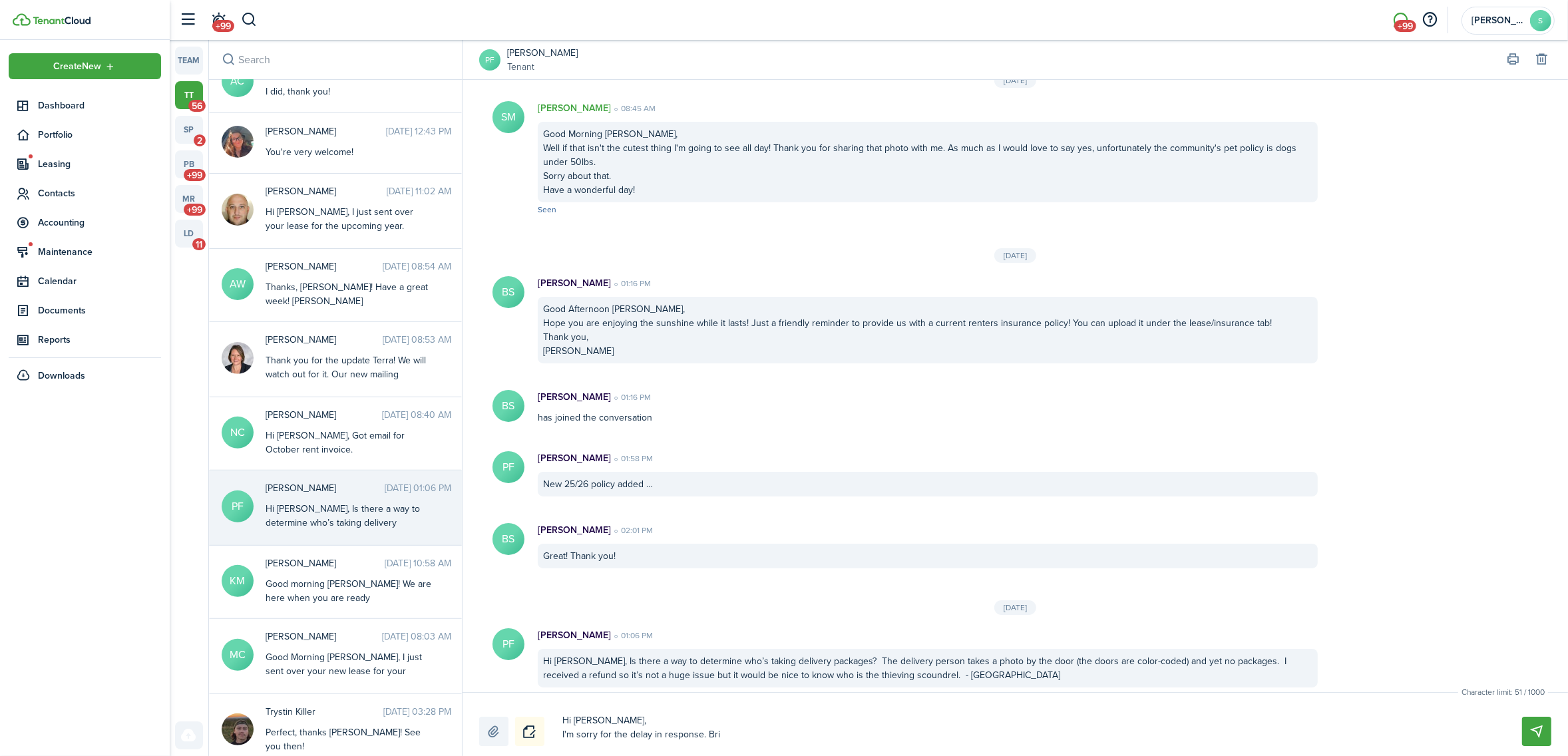
type textarea "Hi [PERSON_NAME], I'm sorry for the delay in response. Bri"
type textarea "Hi [PERSON_NAME], I'm sorry for the delay in response. Bri i"
type textarea "Hi [PERSON_NAME], I'm sorry for the delay in response. Bri is"
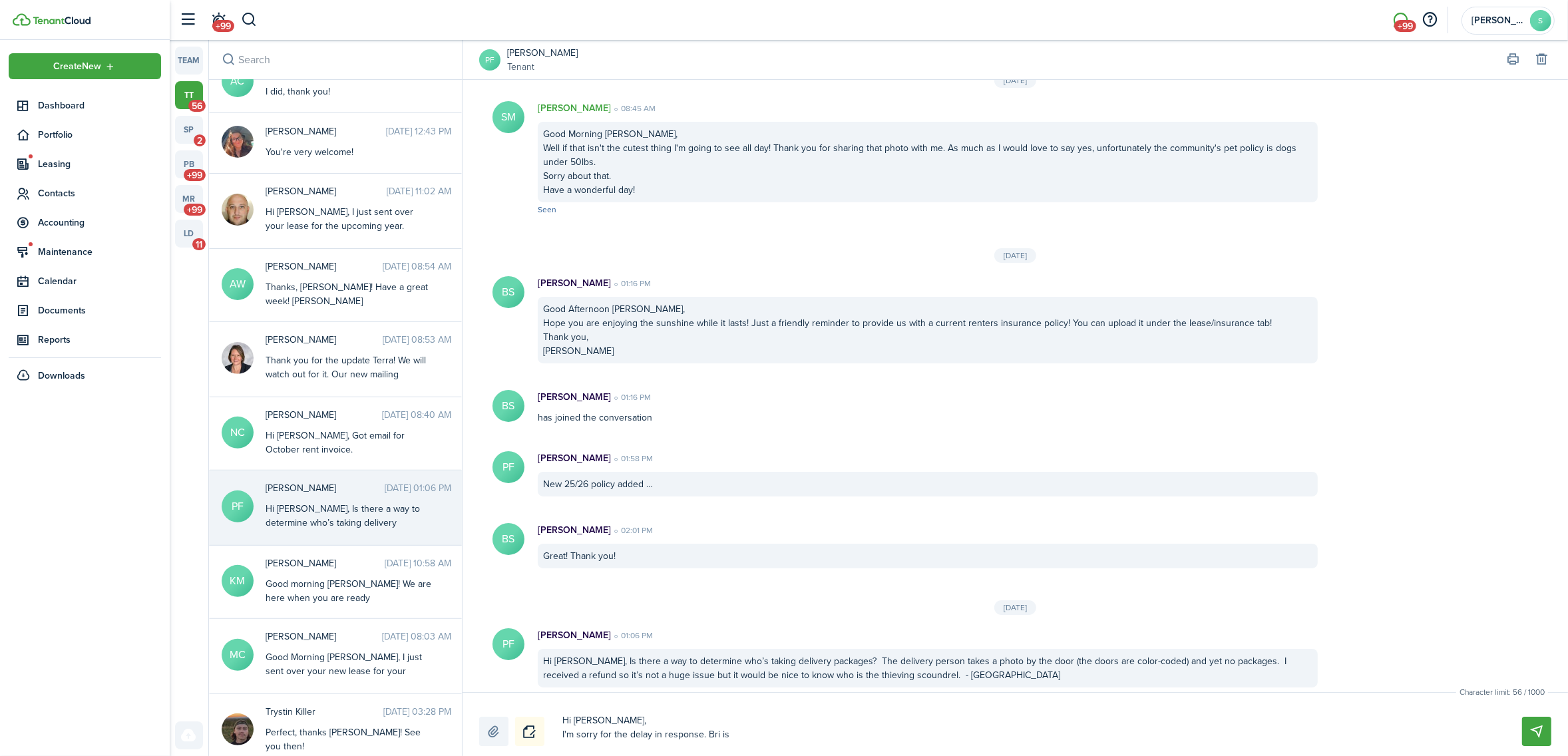
type textarea "Hi [PERSON_NAME], I'm sorry for the delay in response. Bri is"
type textarea "Hi [PERSON_NAME], I'm sorry for the delay in response. Bri is n"
type textarea "Hi [PERSON_NAME], I'm sorry for the delay in response. Bri is no"
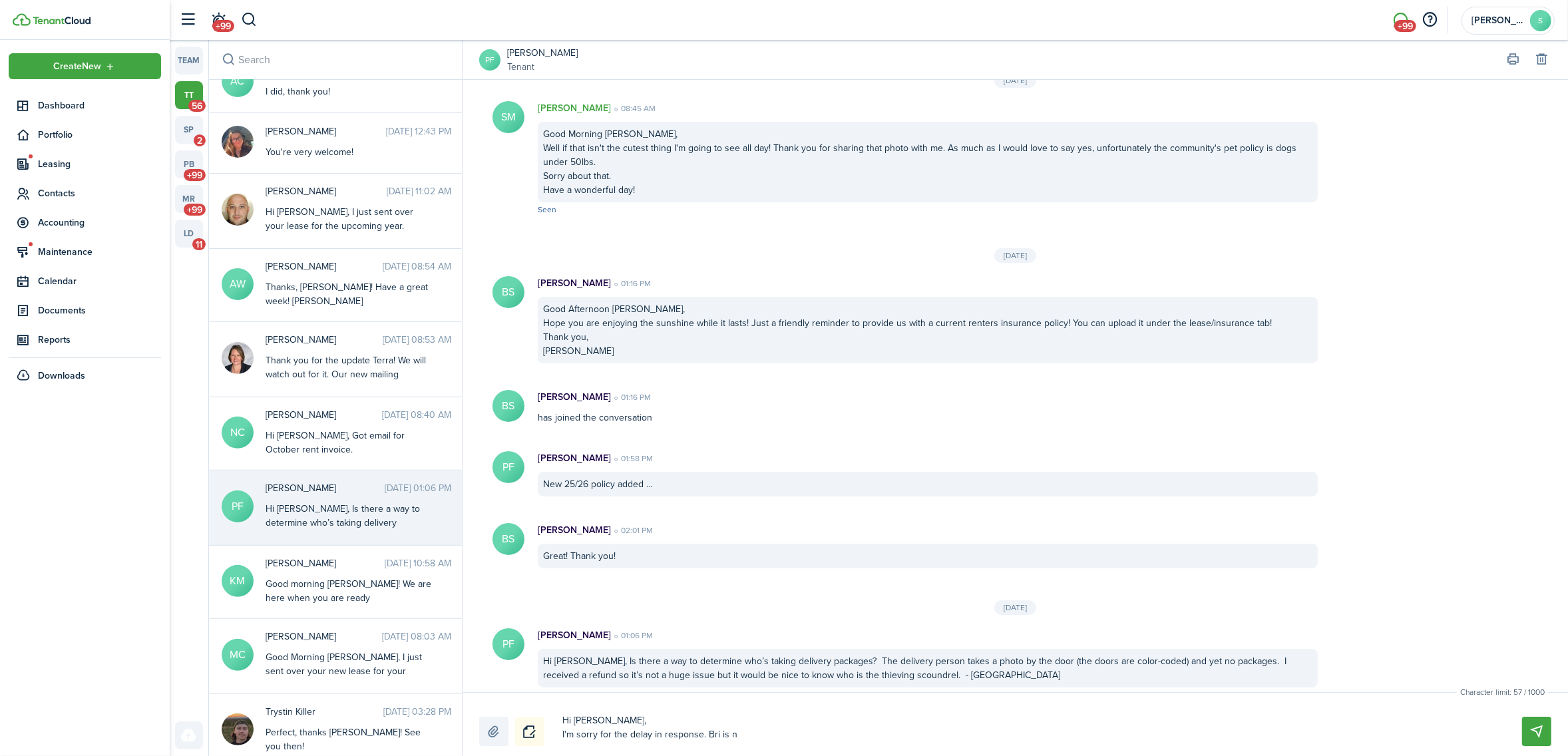
type textarea "Hi [PERSON_NAME], I'm sorry for the delay in response. Bri is no"
type textarea "Hi [PERSON_NAME], I'm sorry for the delay in response. Bri is no l"
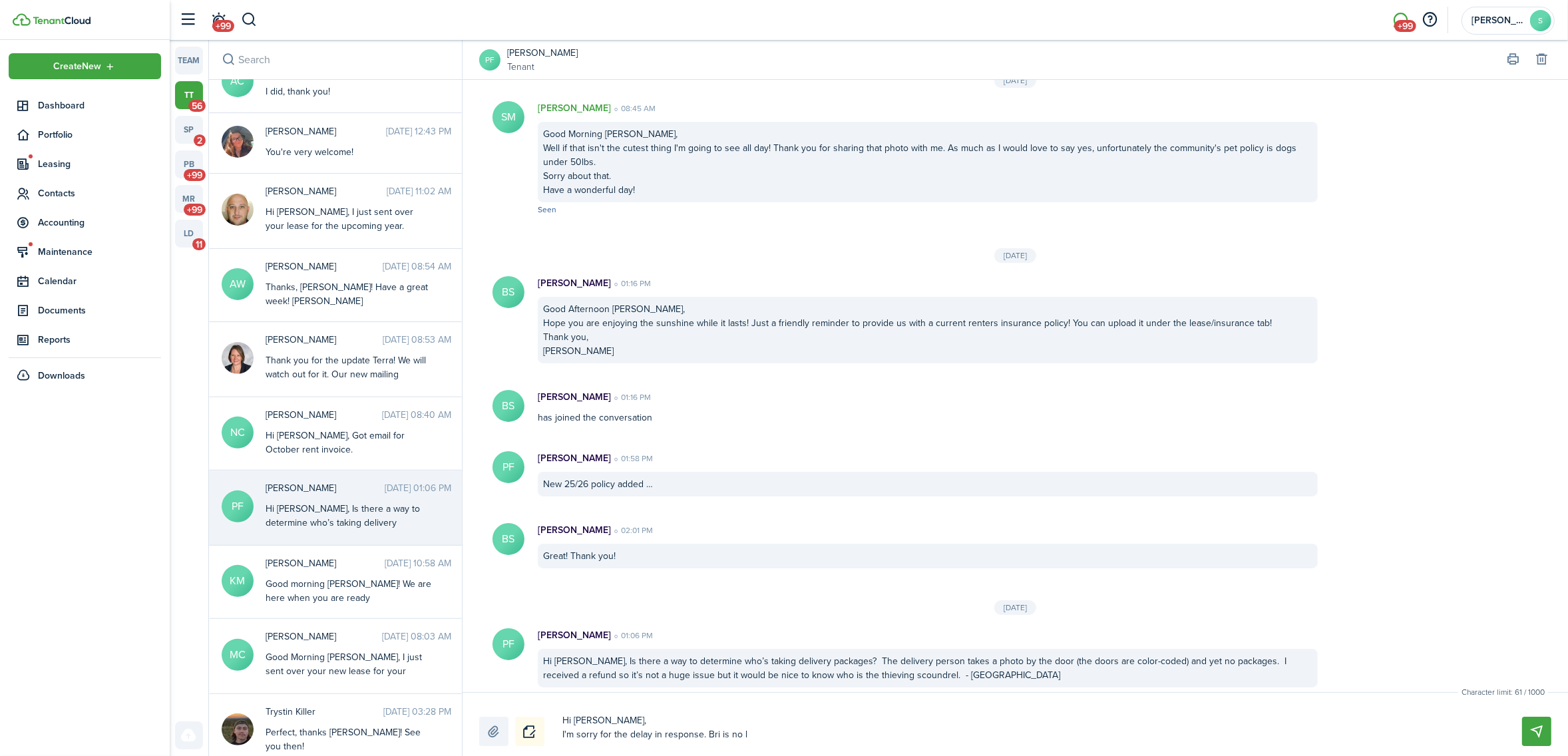
type textarea "Hi [PERSON_NAME], I'm sorry for the delay in response. Bri is no lo"
type textarea "Hi [PERSON_NAME], I'm sorry for the delay in response. Bri is no lon"
type textarea "Hi [PERSON_NAME], I'm sorry for the delay in response. Bri is no long"
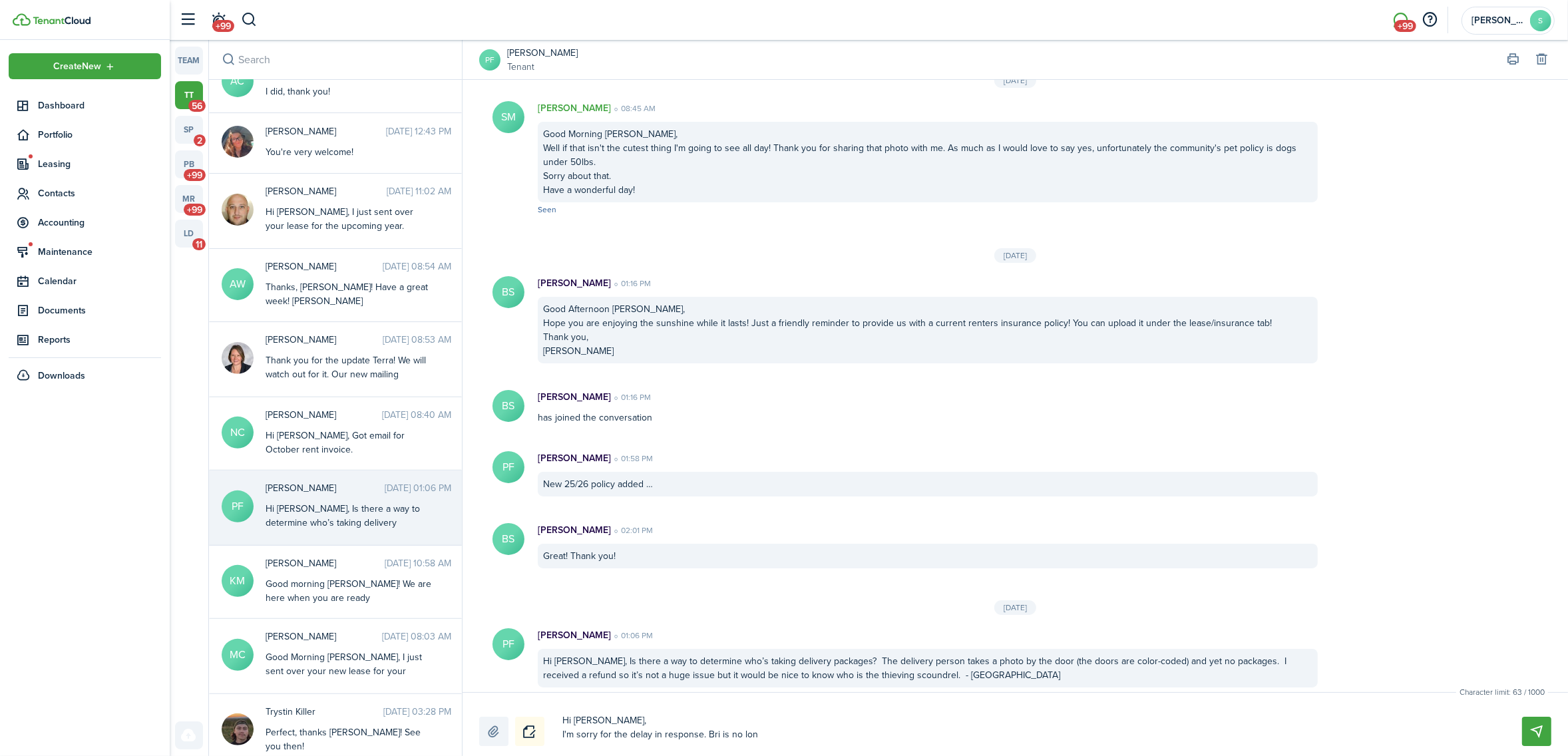
type textarea "Hi [PERSON_NAME], I'm sorry for the delay in response. Bri is no long"
type textarea "Hi [PERSON_NAME], I'm sorry for the delay in response. Bri is no longe"
type textarea "Hi [PERSON_NAME], I'm sorry for the delay in response. Bri is no longer"
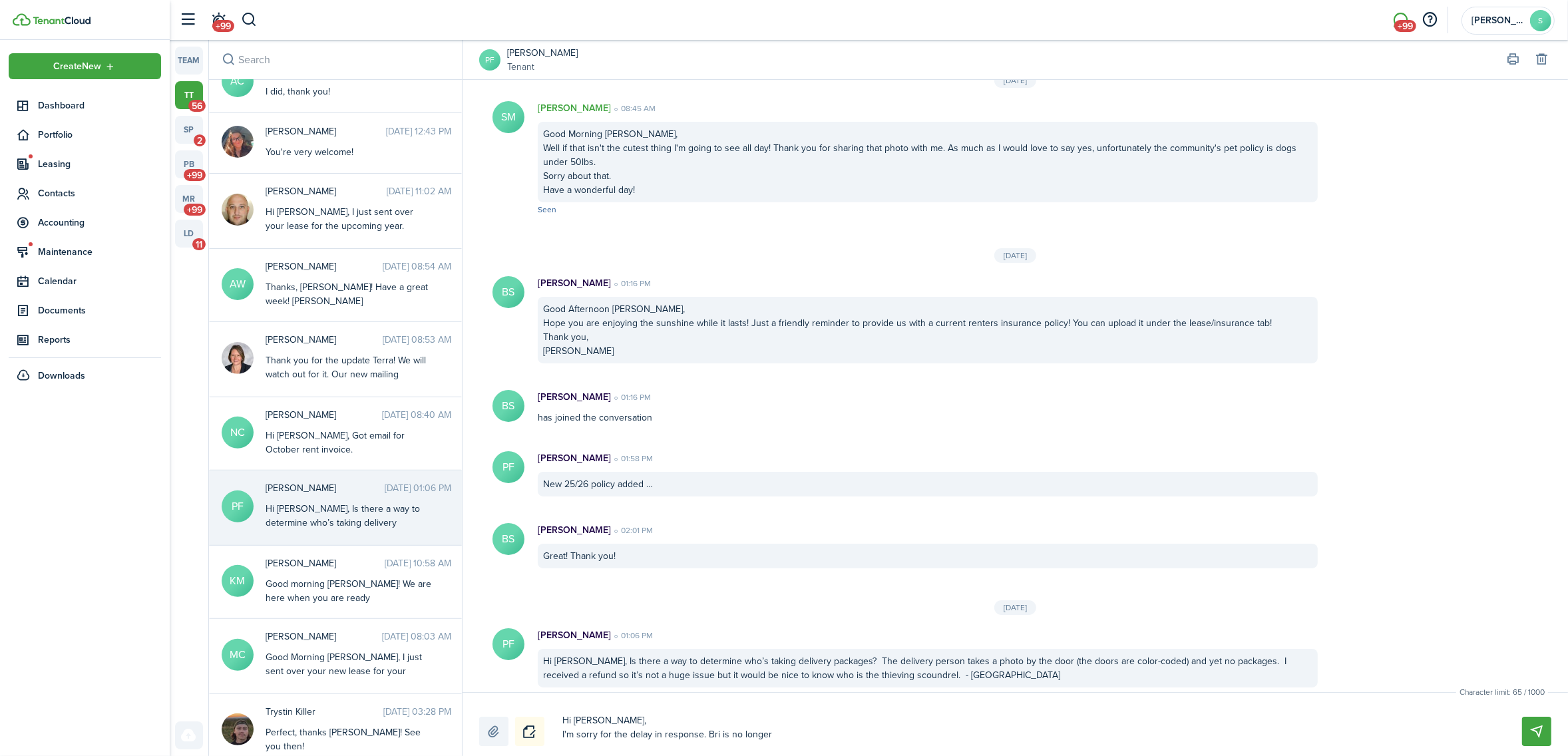
type textarea "Hi [PERSON_NAME], I'm sorry for the delay in response. Bri is no longer"
type textarea "Hi [PERSON_NAME], I'm sorry for the delay in response. Bri is no longer i"
type textarea "Hi [PERSON_NAME], I'm sorry for the delay in response. Bri is no longer iw"
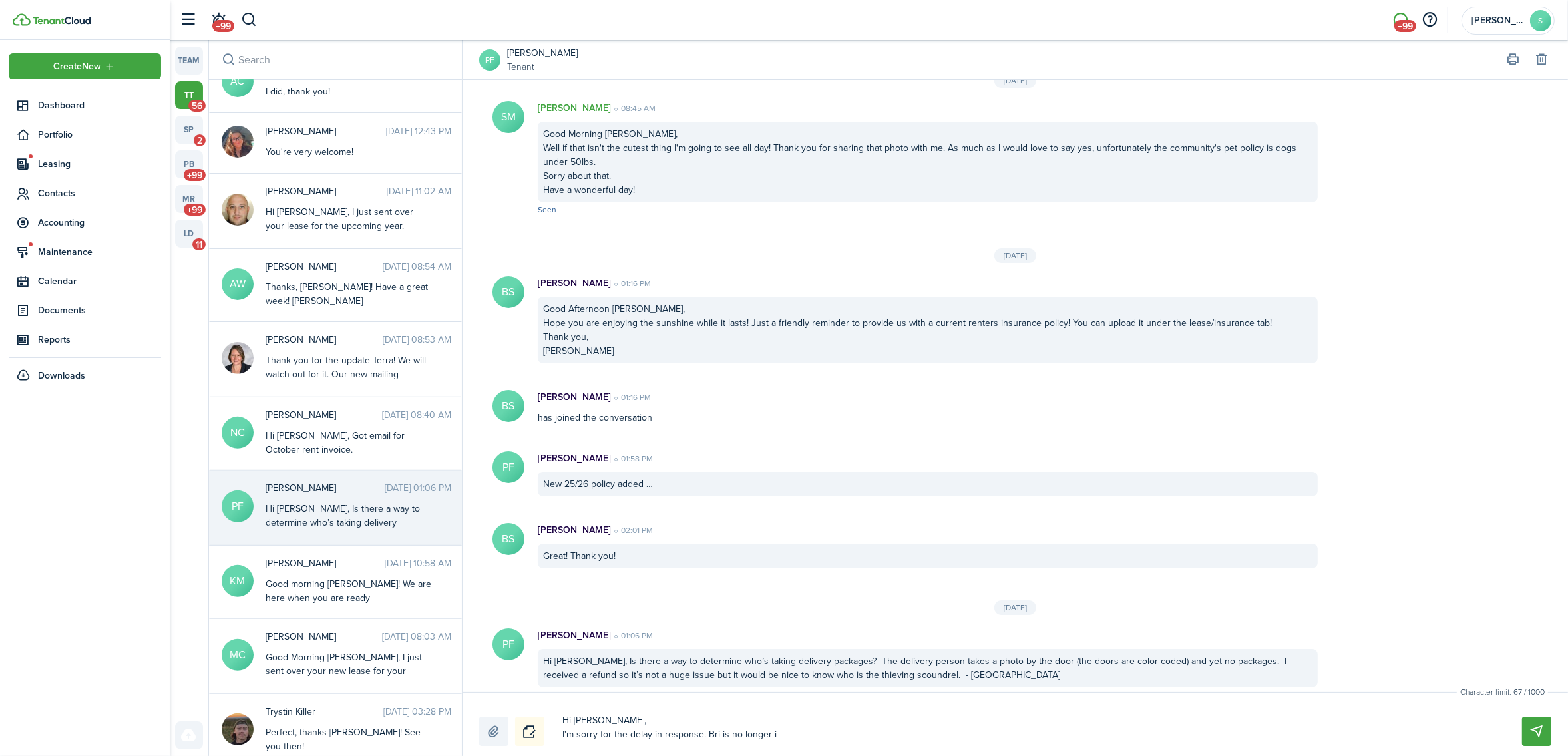
type textarea "Hi [PERSON_NAME], I'm sorry for the delay in response. Bri is no longer iw"
type textarea "Hi [PERSON_NAME], I'm sorry for the delay in response. Bri is no longer iwt"
type textarea "Hi [PERSON_NAME], I'm sorry for the delay in response. Bri is no longer iwth"
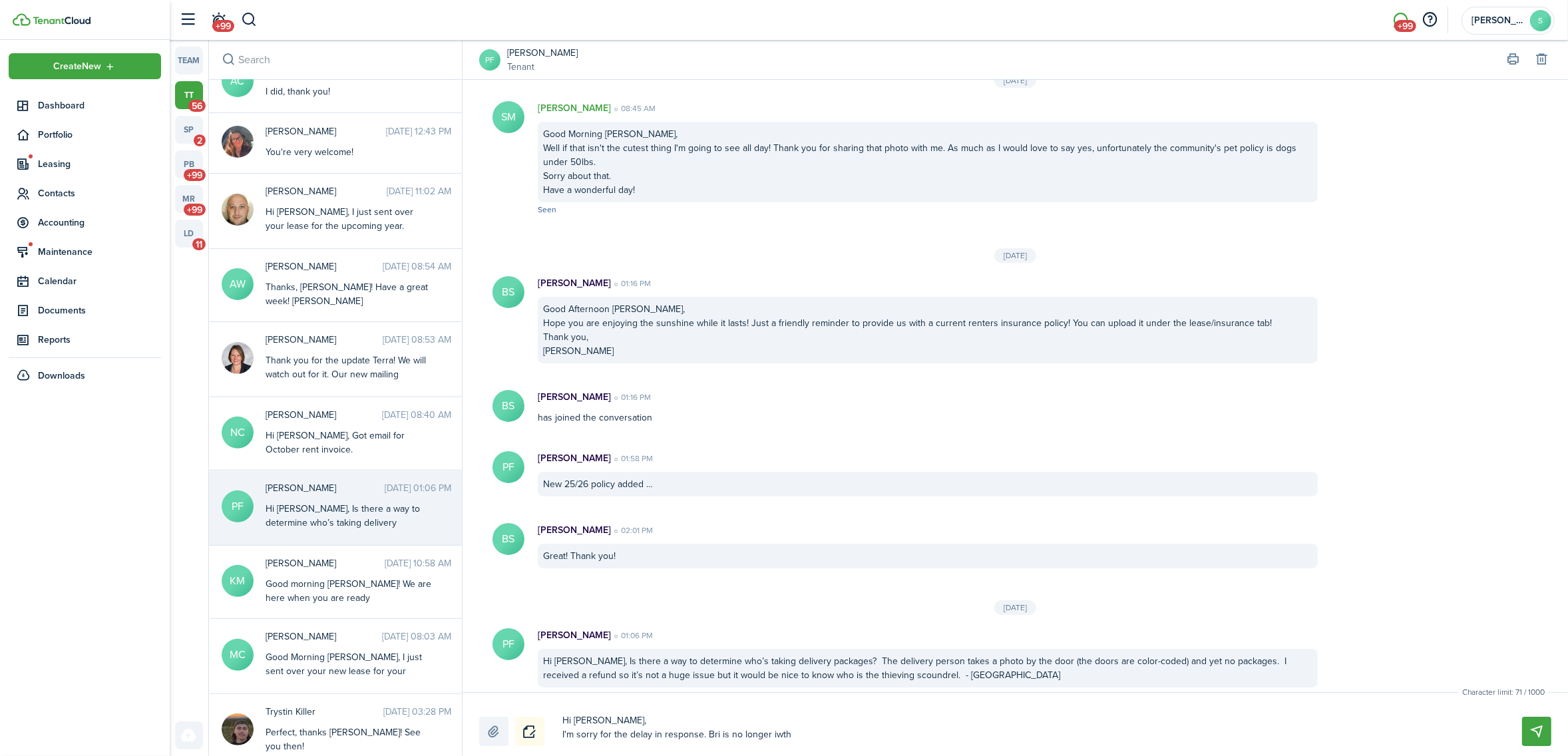
type textarea "Hi [PERSON_NAME], I'm sorry for the delay in response. Bri is no longer iwt"
type textarea "Hi [PERSON_NAME], I'm sorry for the delay in response. Bri is no longer iw"
type textarea "Hi [PERSON_NAME], I'm sorry for the delay in response. Bri is no longer i"
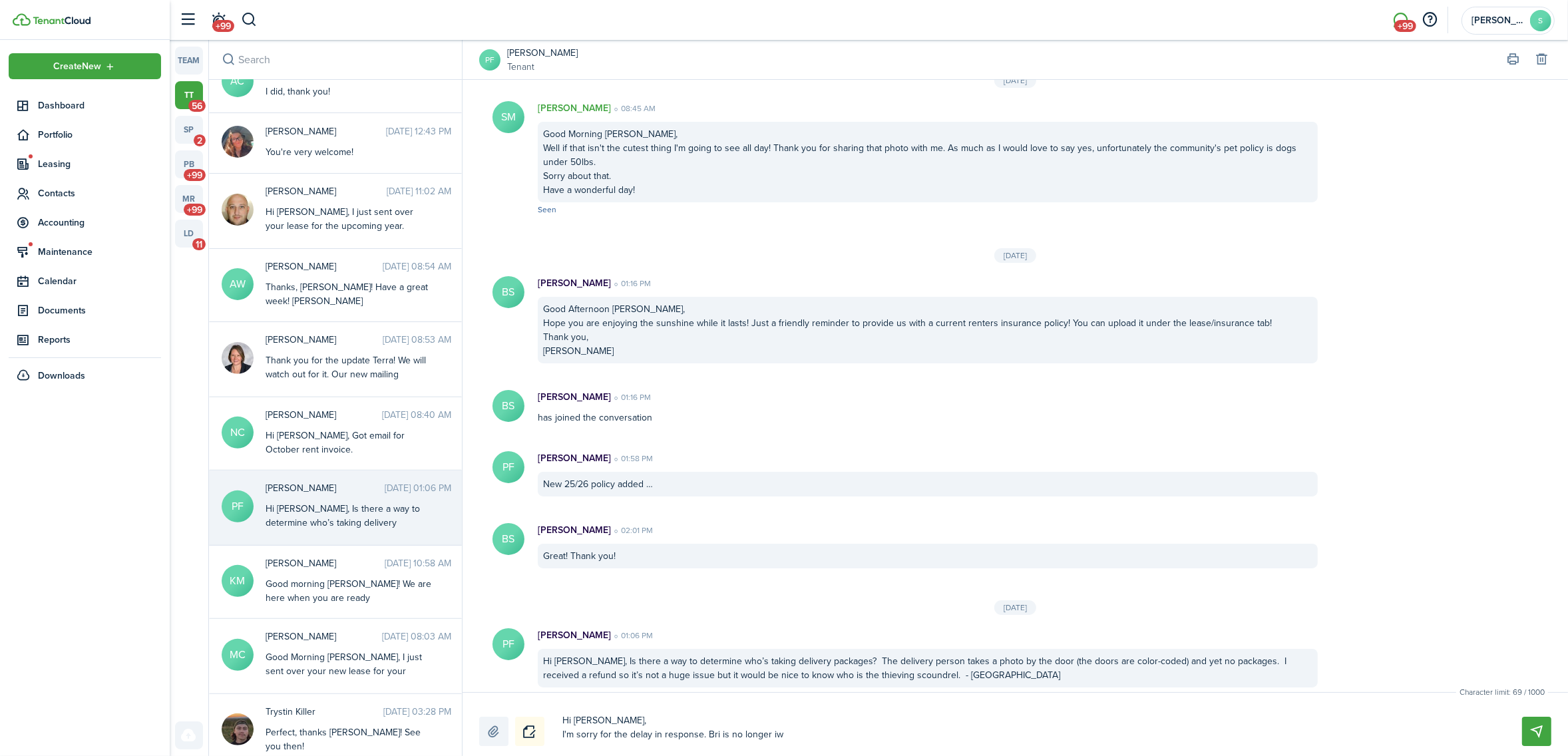
type textarea "Hi [PERSON_NAME], I'm sorry for the delay in response. Bri is no longer i"
type textarea "Hi [PERSON_NAME], I'm sorry for the delay in response. Bri is no longer"
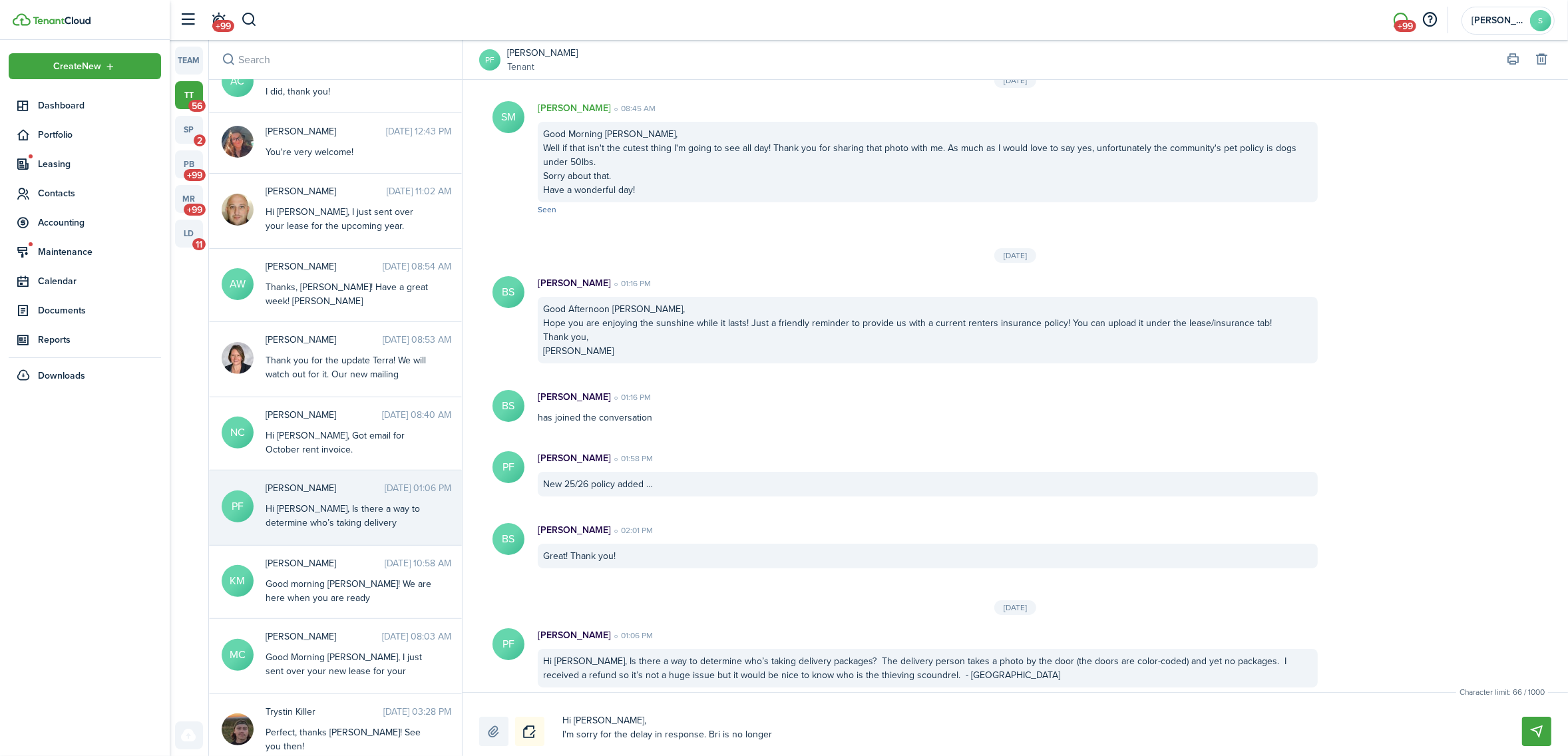
type textarea "Hi [PERSON_NAME], I'm sorry for the delay in response. Bri is no longe"
type textarea "Hi [PERSON_NAME], I'm sorry for the delay in response. Bri is no long"
type textarea "Hi [PERSON_NAME], I'm sorry for the delay in response. Bri is no lon"
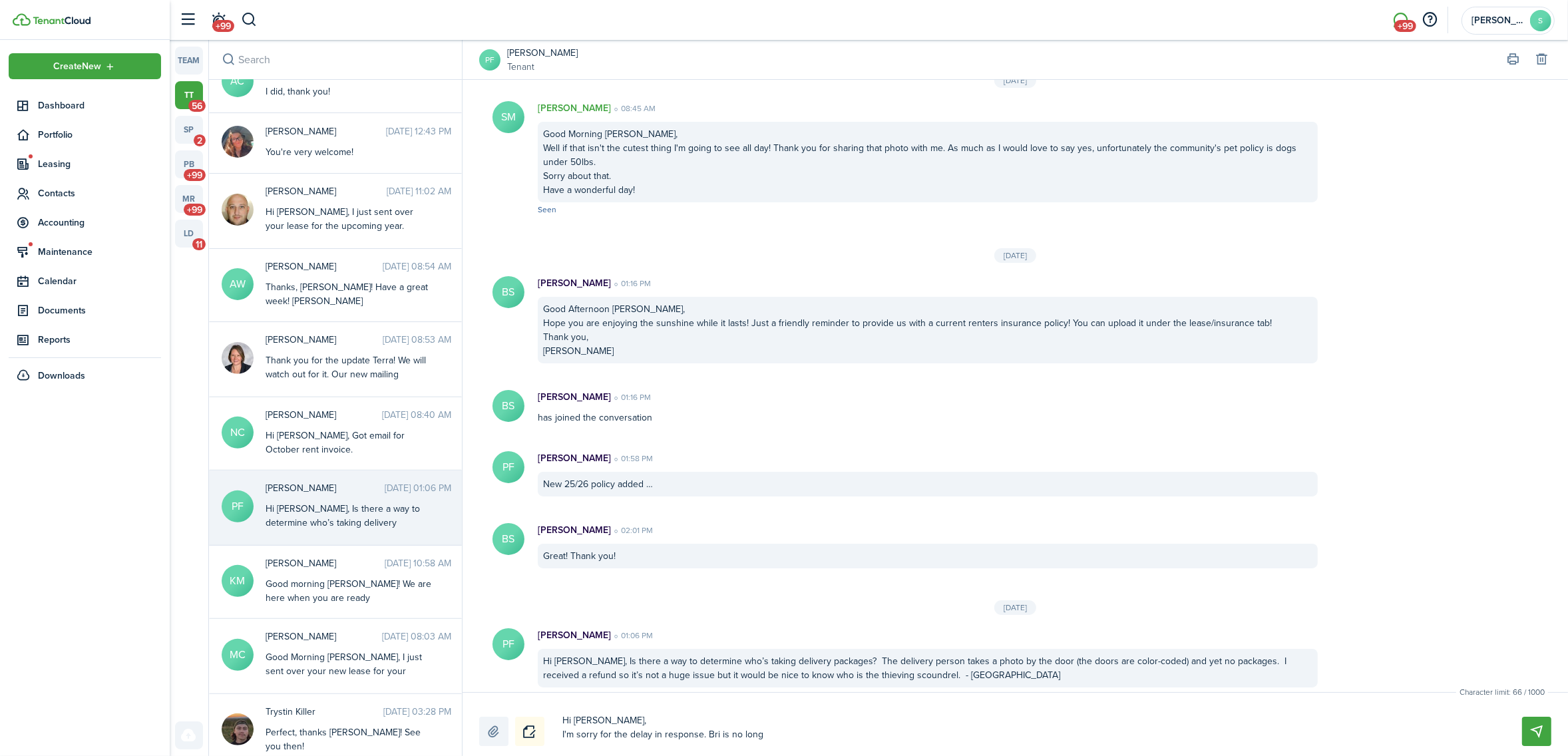
type textarea "Hi [PERSON_NAME], I'm sorry for the delay in response. Bri is no lon"
type textarea "Hi [PERSON_NAME], I'm sorry for the delay in response. Bri is no lo"
type textarea "Hi [PERSON_NAME], I'm sorry for the delay in response. Bri is no l"
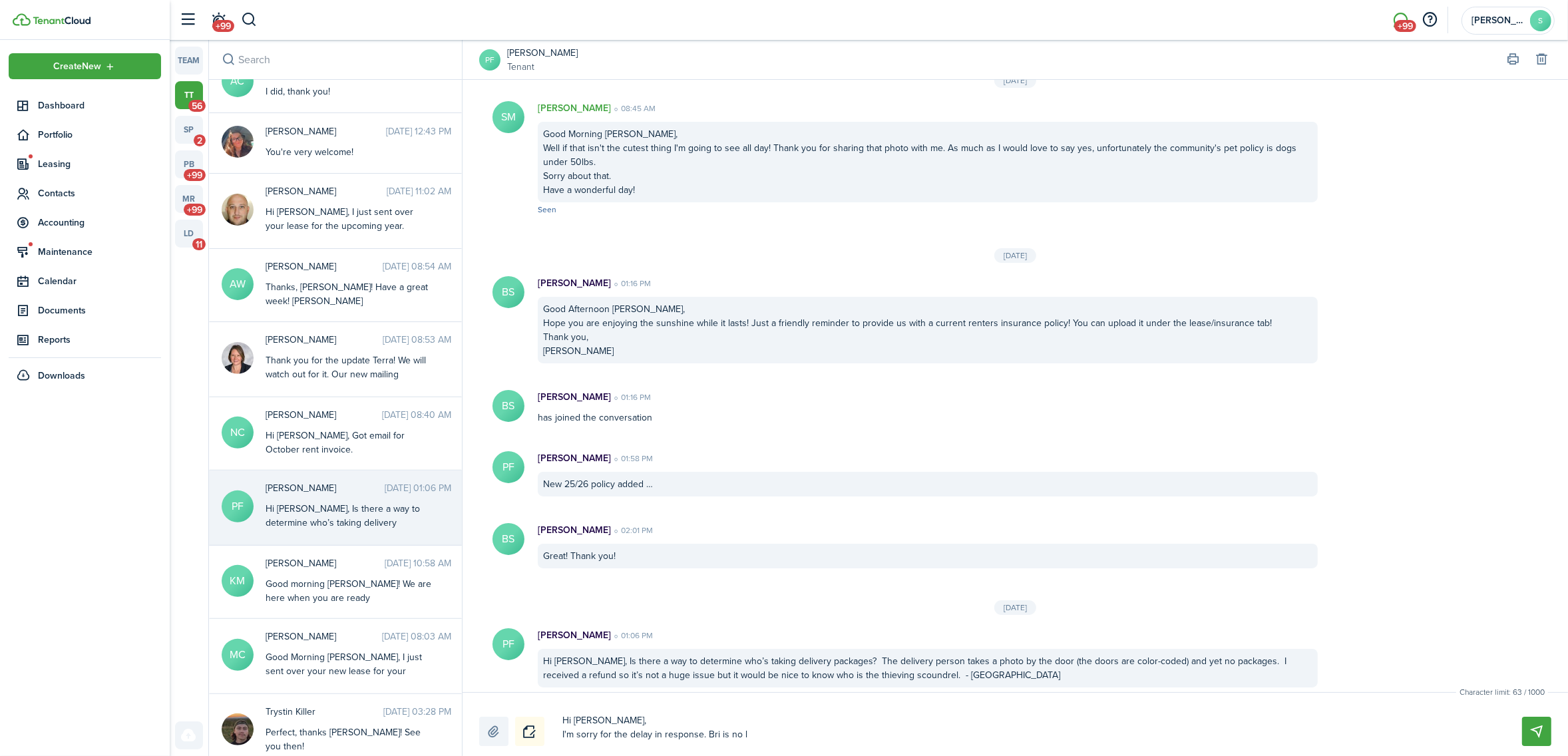
type textarea "Hi [PERSON_NAME], I'm sorry for the delay in response. Bri is no"
type textarea "Hi [PERSON_NAME], I'm sorry for the delay in response. Bri is n"
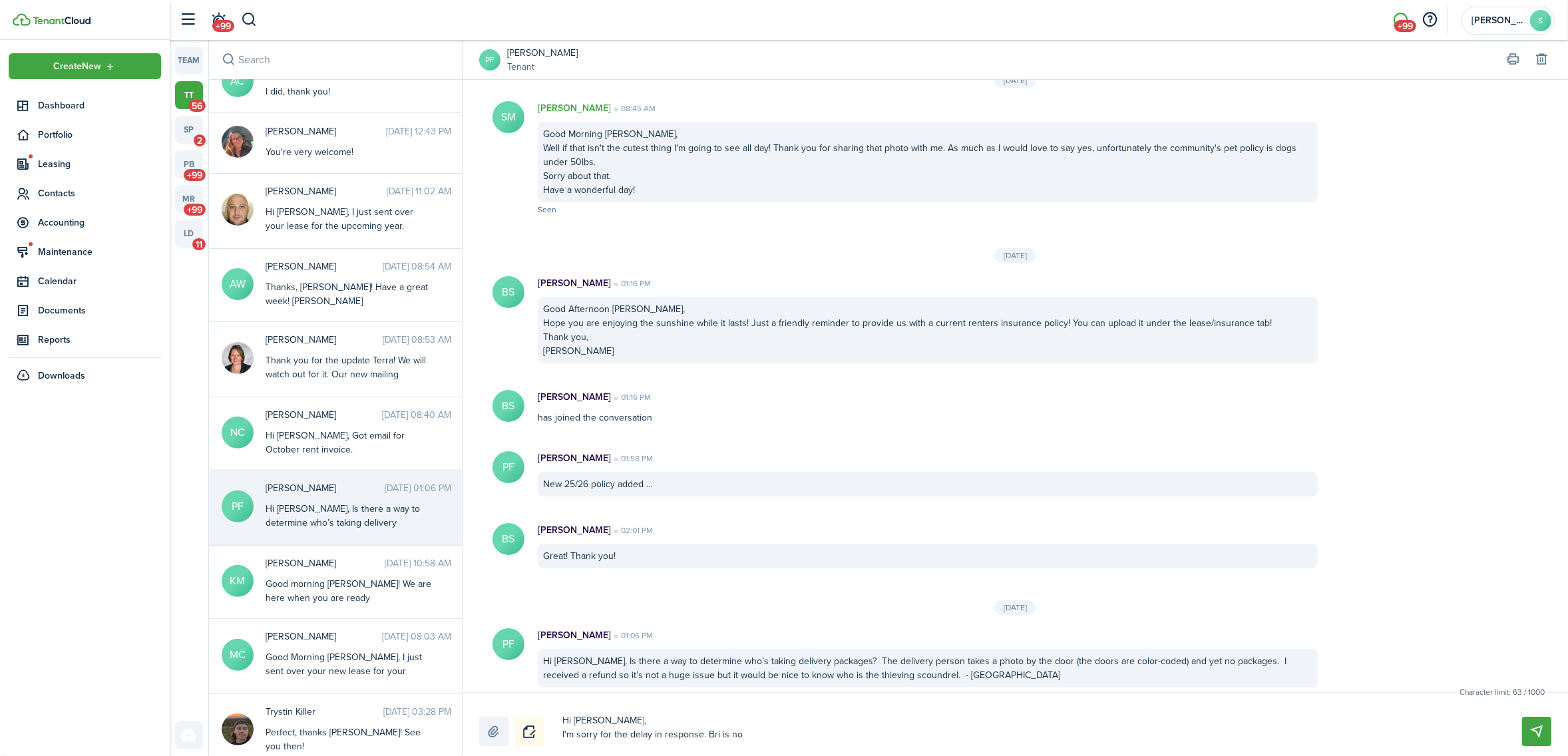
type textarea "Hi [PERSON_NAME], I'm sorry for the delay in response. Bri is n"
type textarea "Hi [PERSON_NAME], I'm sorry for the delay in response. Bri is"
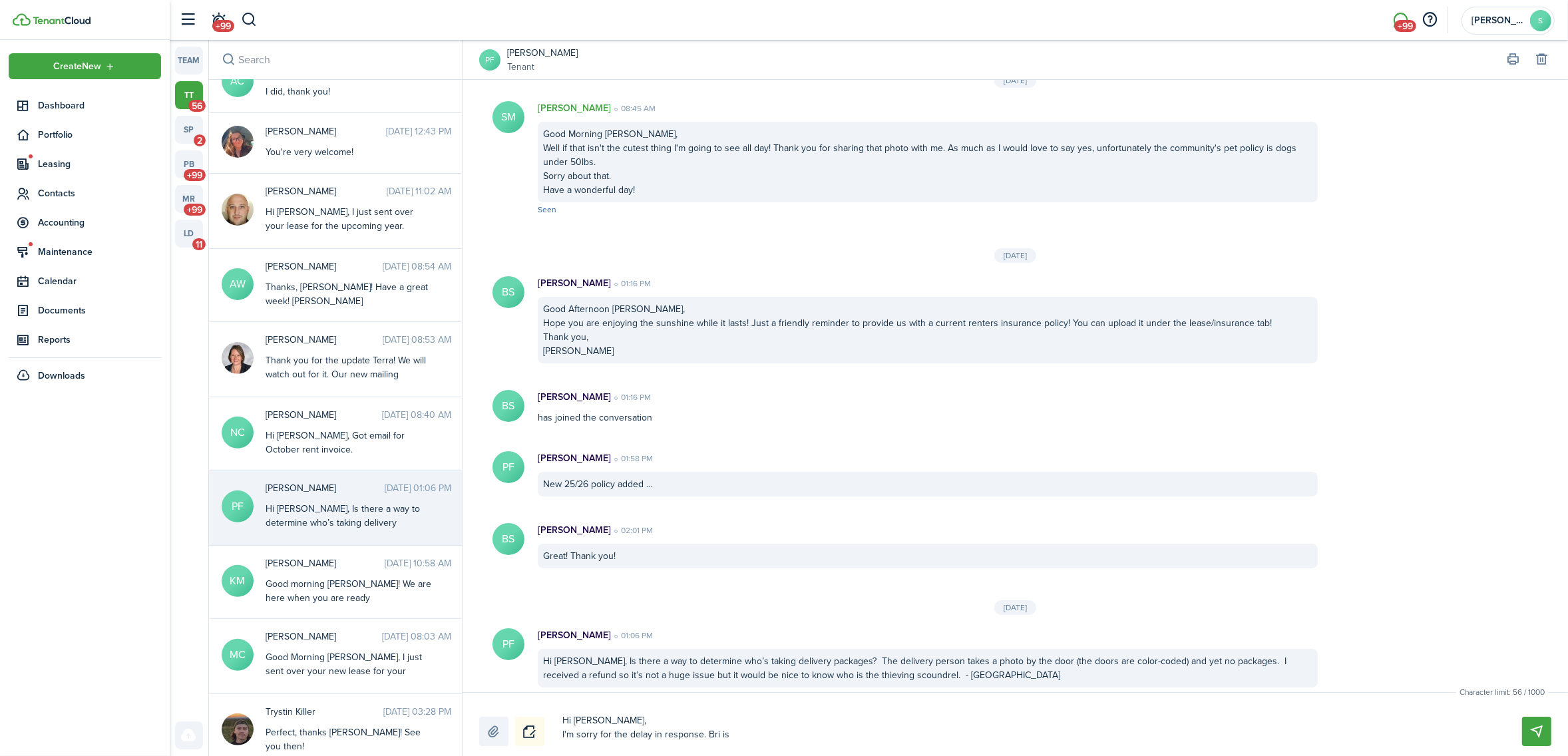
type textarea "Hi [PERSON_NAME], I'm sorry for the delay in response. Bri i"
type textarea "Hi [PERSON_NAME], I'm sorry for the delay in response. Bri"
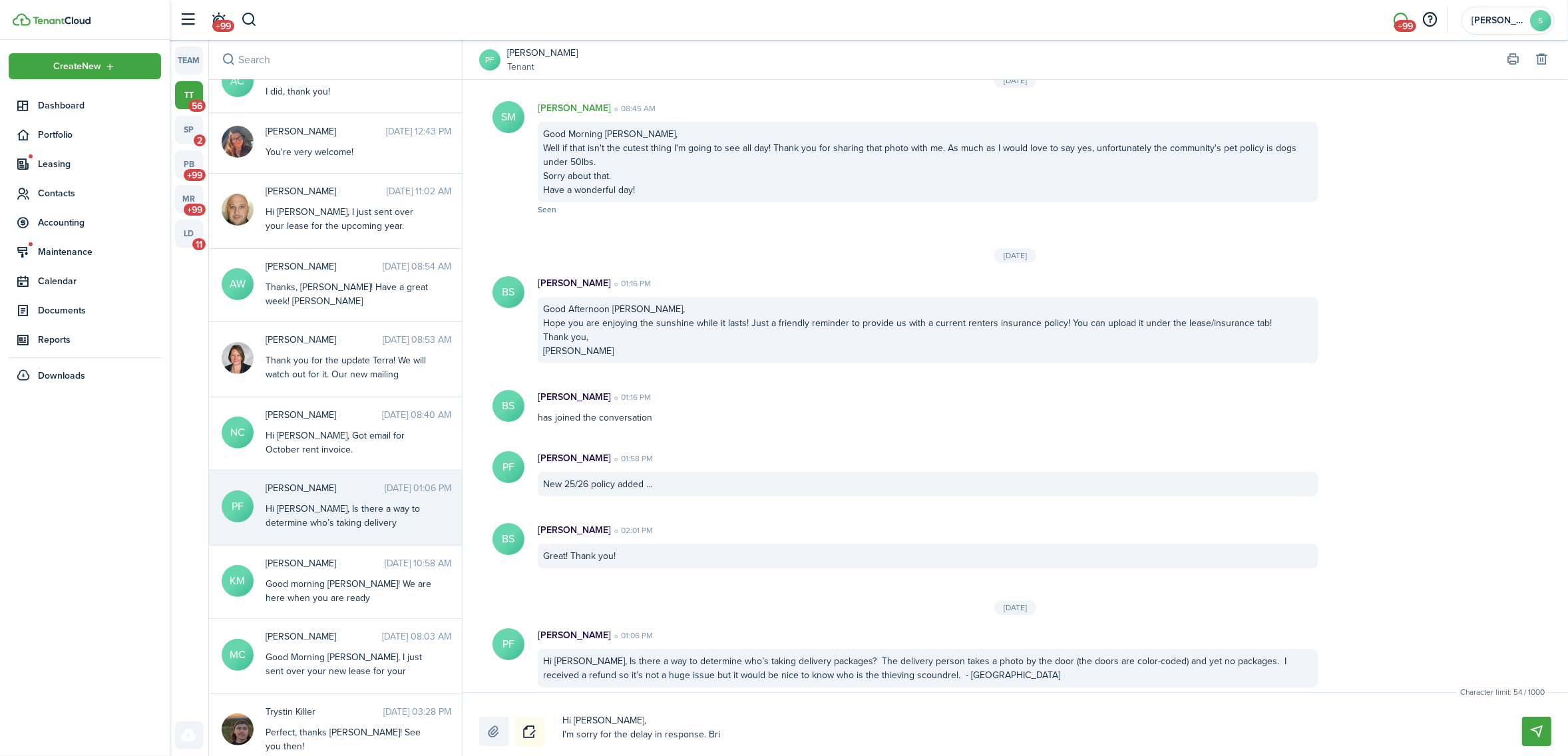
type textarea "Hi [PERSON_NAME], I'm sorry for the delay in response. Bri"
type textarea "Hi [PERSON_NAME], I'm sorry for the delay in response. Br"
type textarea "Hi [PERSON_NAME], I'm sorry for the delay in response. B"
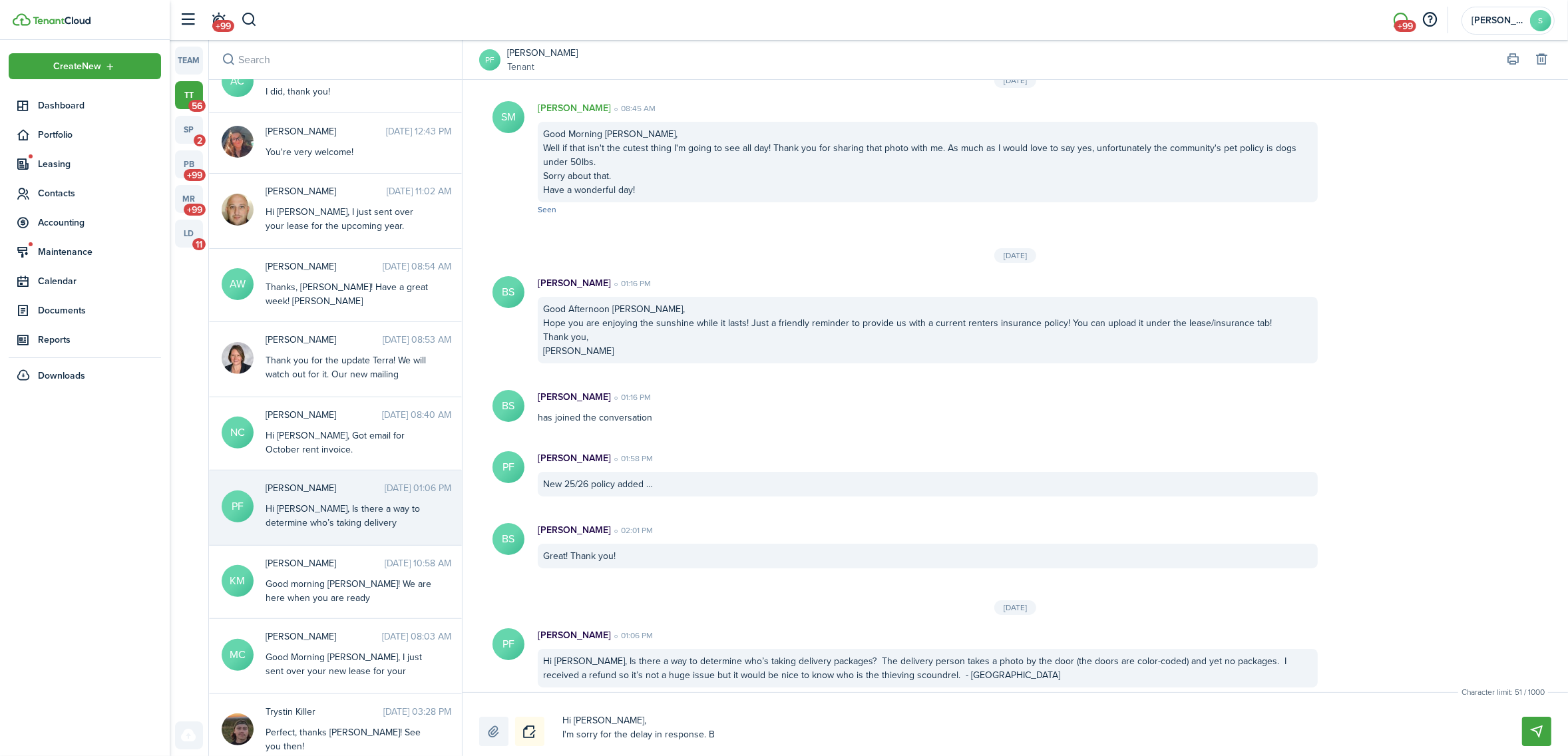
type textarea "Hi [PERSON_NAME], I'm sorry for the delay in response."
type textarea "Hi [PERSON_NAME], I'm sorry for the delay in response. I"
type textarea "Hi [PERSON_NAME], I'm sorry for the delay in response. I'"
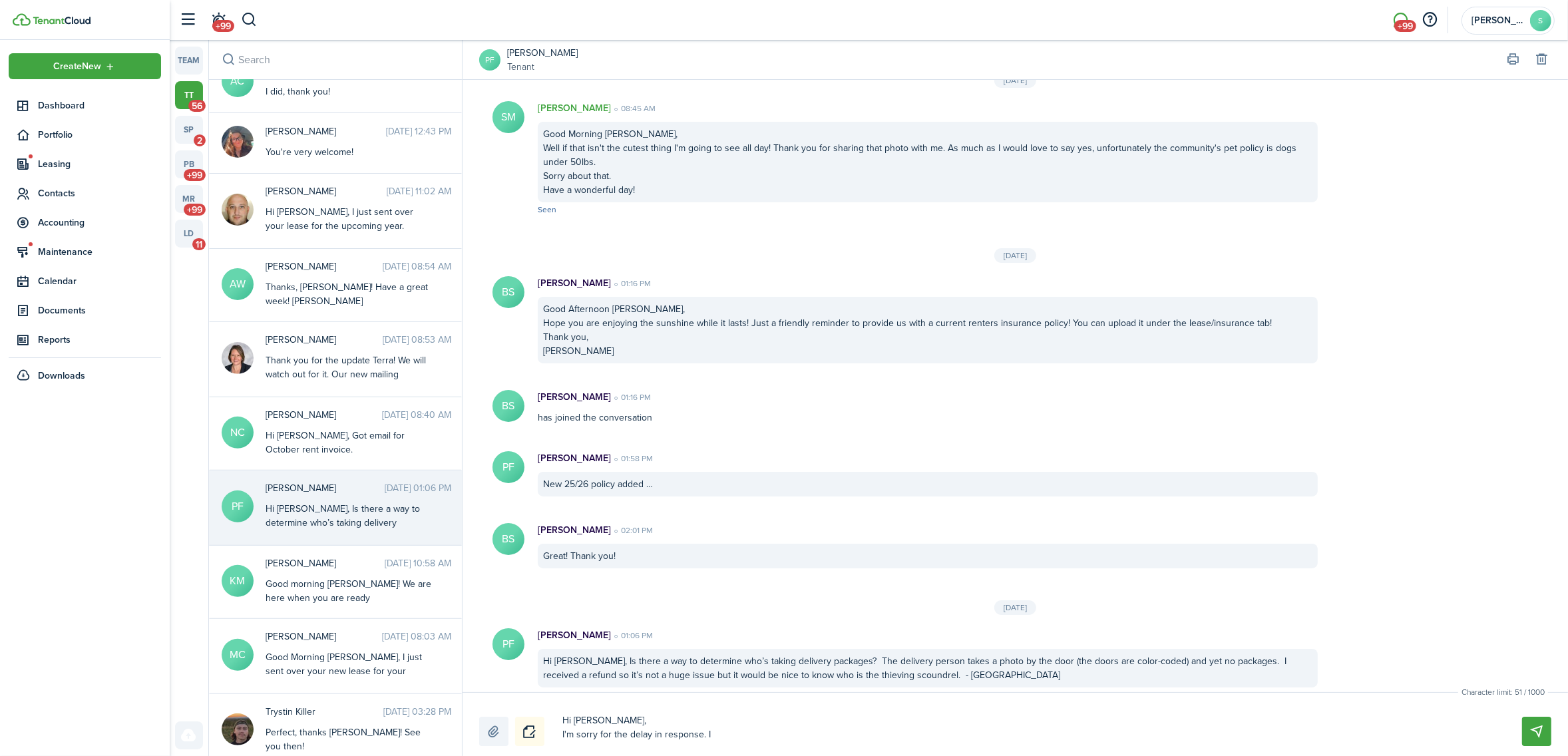
type textarea "Hi [PERSON_NAME], I'm sorry for the delay in response. I'"
type textarea "Hi [PERSON_NAME], I'm sorry for the delay in response. I'm"
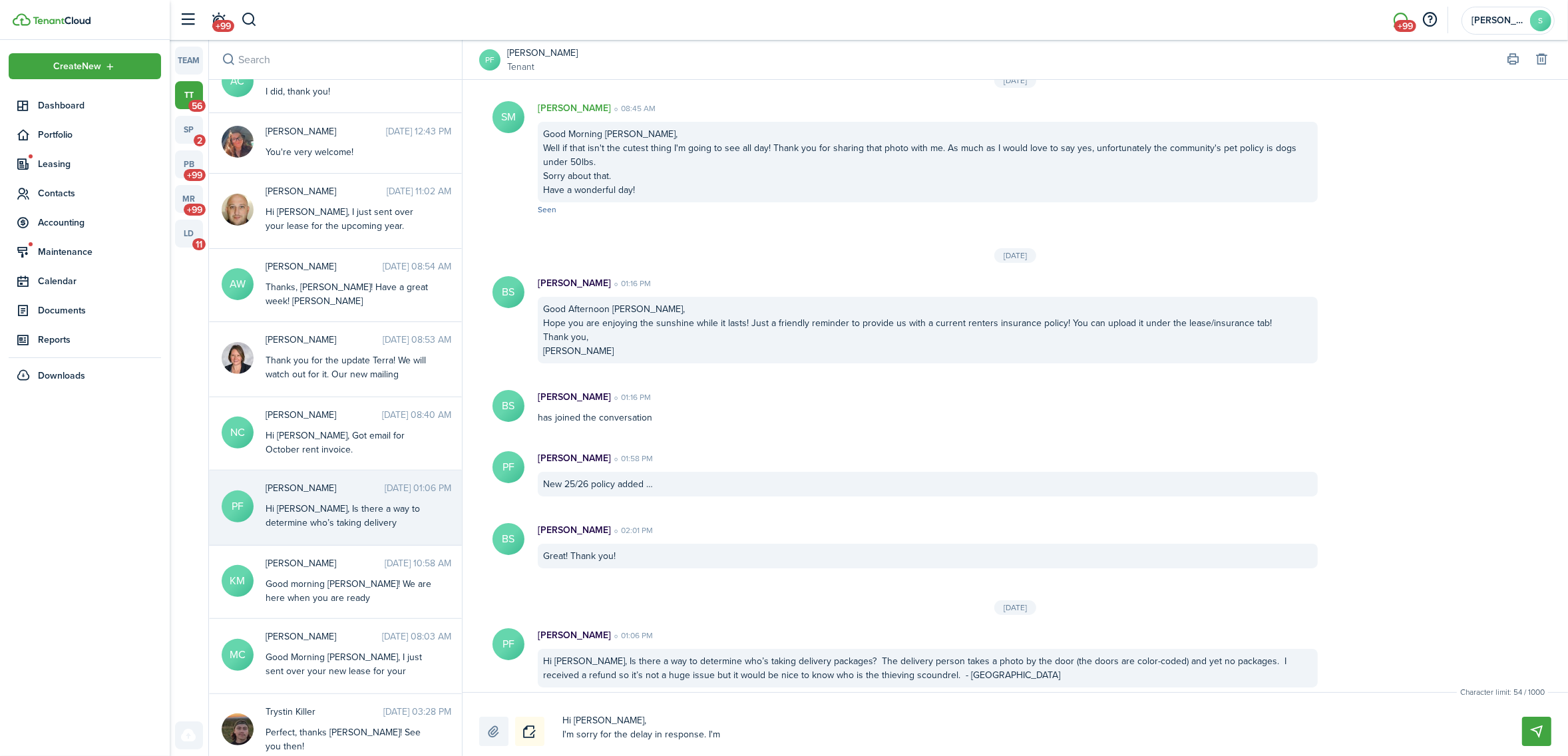
type textarea "Hi [PERSON_NAME], I'm sorry for the delay in response. I'm v"
type textarea "Hi [PERSON_NAME], I'm sorry for the delay in response. I'm ve"
type textarea "Hi [PERSON_NAME], I'm sorry for the delay in response. I'm ver"
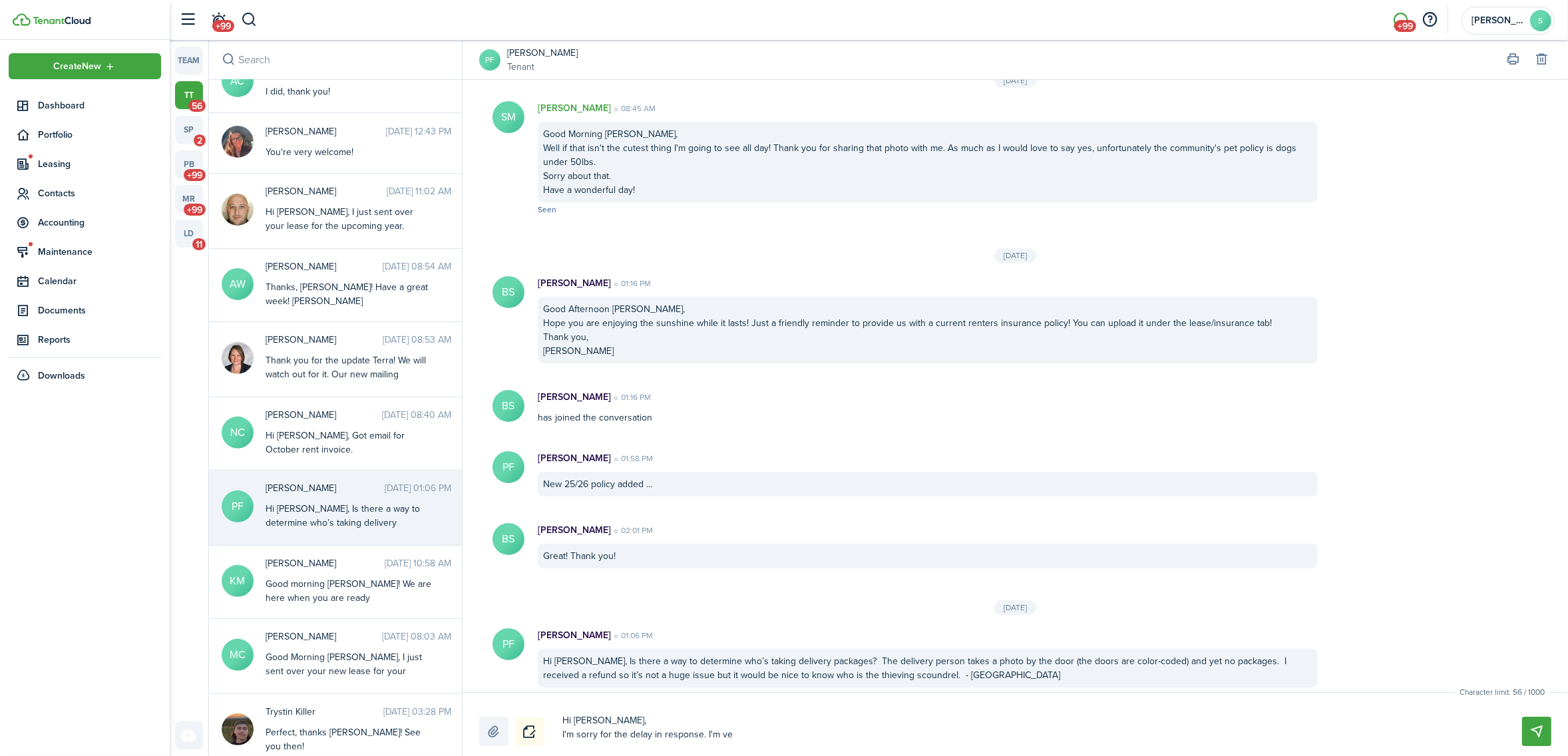
type textarea "Hi [PERSON_NAME], I'm sorry for the delay in response. I'm ver"
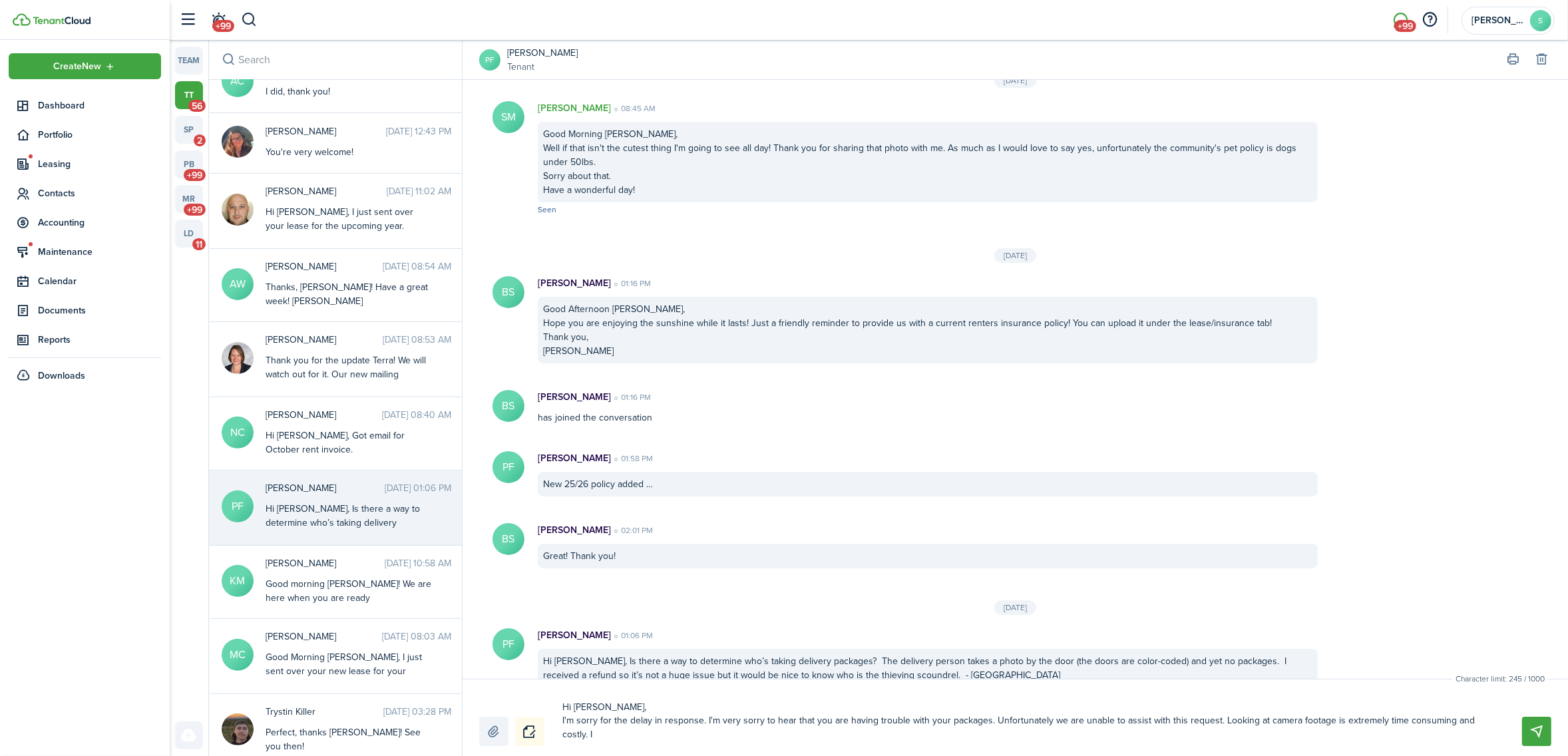
scroll to position [0, 0]
click at [1483, 720] on textarea "Hi [PERSON_NAME], I'm sorry for the delay in response. I'm very sorry to hear t…" at bounding box center [1027, 721] width 938 height 50
click at [733, 733] on textarea "Hi [PERSON_NAME], I'm sorry for the delay in response. I'm very sorry to hear t…" at bounding box center [1027, 721] width 938 height 50
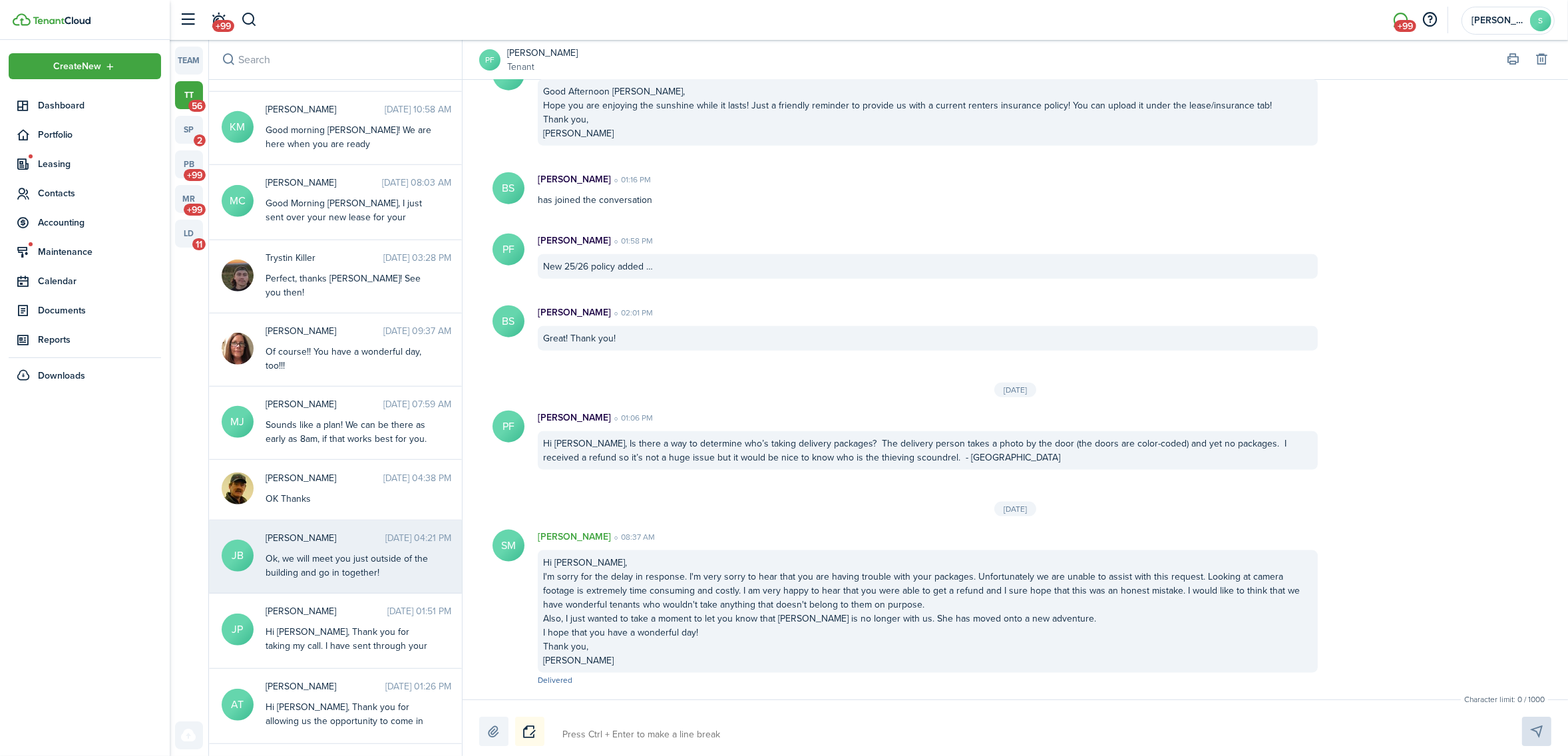
scroll to position [1073, 0]
